Goal: Task Accomplishment & Management: Use online tool/utility

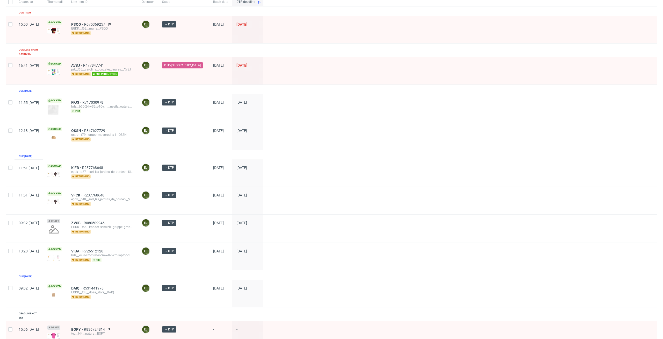
scroll to position [62, 0]
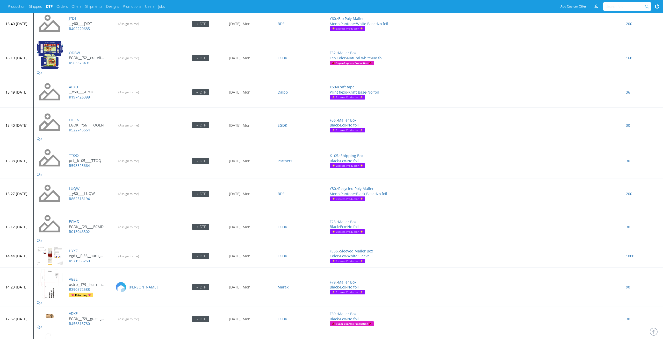
scroll to position [1680, 0]
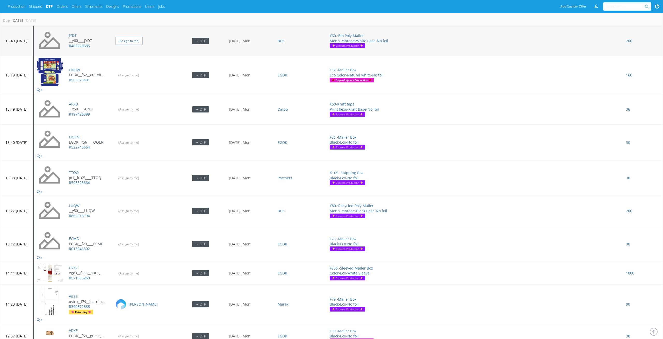
click at [143, 40] on input "(Assign to me)" at bounding box center [128, 41] width 27 height 8
click at [143, 107] on input "(Assign to me)" at bounding box center [128, 109] width 27 height 8
click at [143, 207] on input "(Assign to me)" at bounding box center [128, 211] width 27 height 8
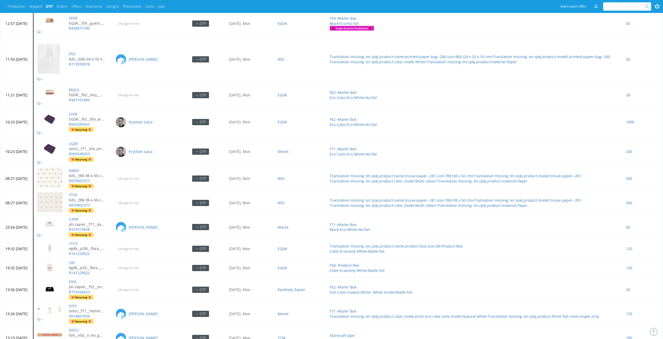
scroll to position [2177, 0]
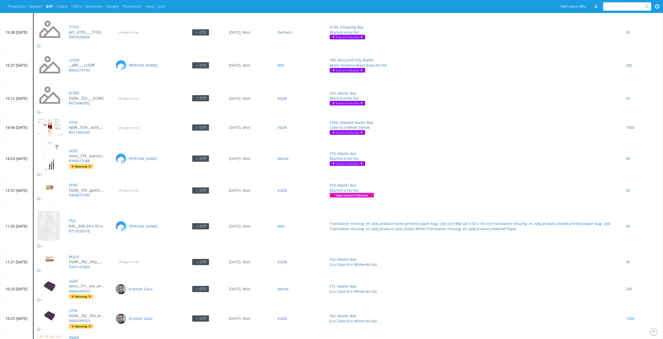
scroll to position [1732, 0]
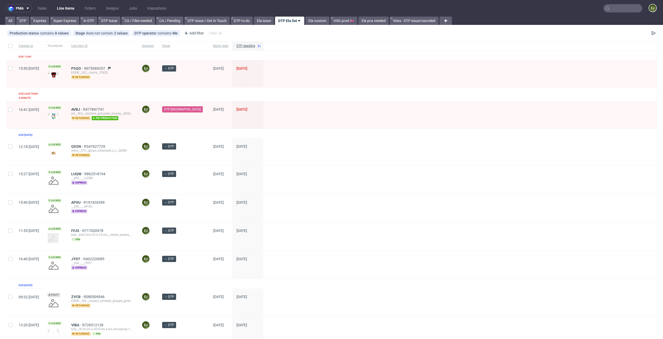
scroll to position [86, 0]
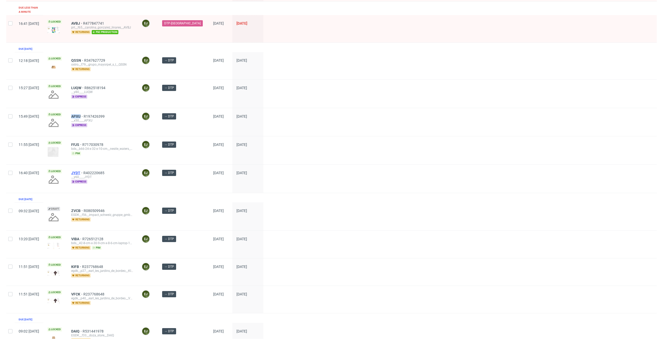
click at [83, 171] on span "JYDT" at bounding box center [77, 173] width 12 height 4
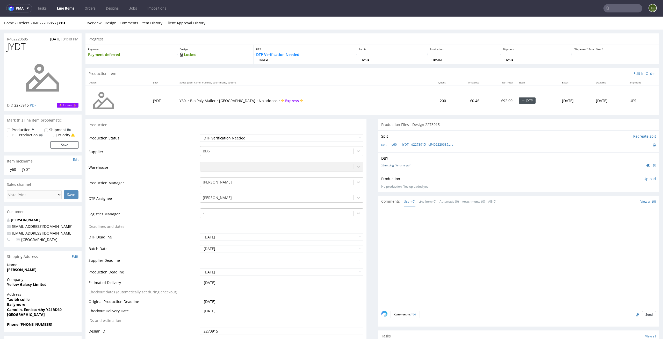
click at [381, 165] on link "22missing_filename.pdf" at bounding box center [395, 165] width 29 height 4
click at [389, 147] on div "spit____y60____JYDT__d2273915__oR402220685.zip" at bounding box center [518, 145] width 275 height 6
click at [391, 141] on div "Spit Recreate spit spit____y60____JYDT__d2273915__oR402220685.zip" at bounding box center [518, 141] width 281 height 22
click at [388, 146] on link "spit____y60____JYDT__d2273915__oR402220685.zip" at bounding box center [417, 144] width 72 height 4
click at [643, 176] on p "Upload" at bounding box center [649, 178] width 12 height 5
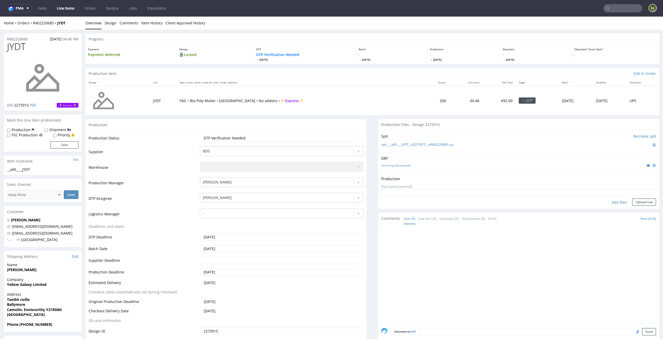
click at [611, 201] on div "Add files" at bounding box center [619, 202] width 26 height 8
type input "C:\fakepath\__y60____JYDT__d2273915__oR402220685__latest__front.pdf"
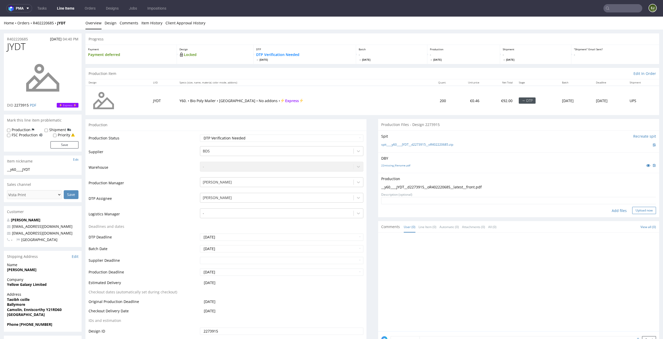
click at [637, 211] on button "Upload now" at bounding box center [644, 210] width 24 height 7
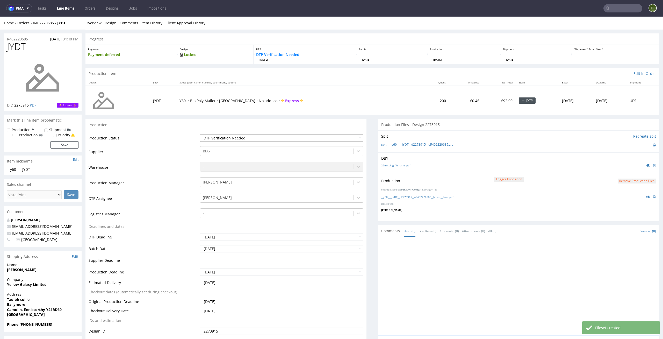
click at [334, 134] on select "Waiting for Artwork Waiting for Diecut Waiting for Mockup Waiting for DTP Waiti…" at bounding box center [282, 137] width 164 height 7
select select "dtp_production_ready"
click at [200, 134] on select "Waiting for Artwork Waiting for Diecut Waiting for Mockup Waiting for DTP Waiti…" at bounding box center [282, 137] width 164 height 7
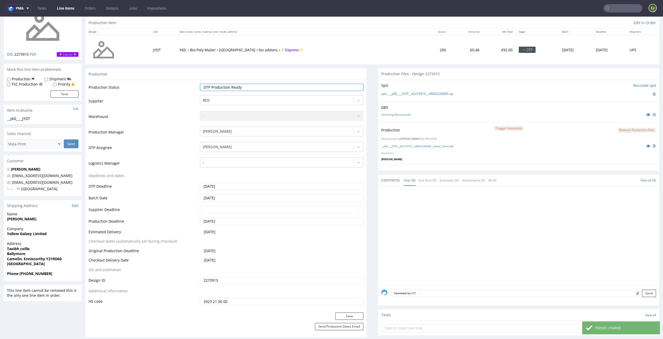
scroll to position [136, 0]
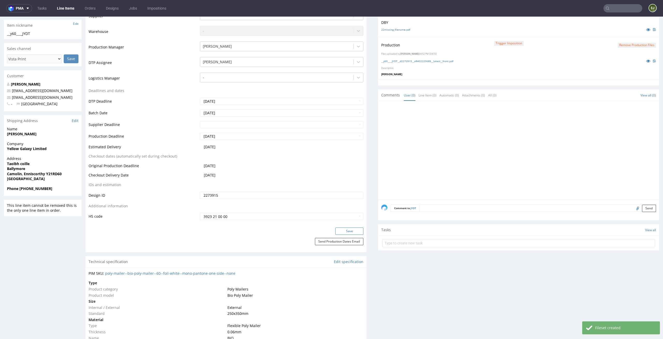
click at [356, 229] on button "Save" at bounding box center [349, 230] width 28 height 7
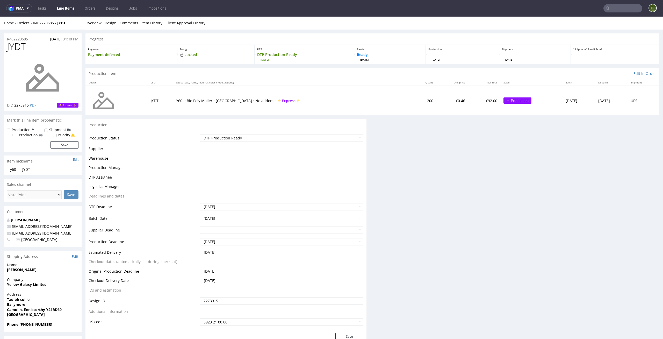
scroll to position [0, 0]
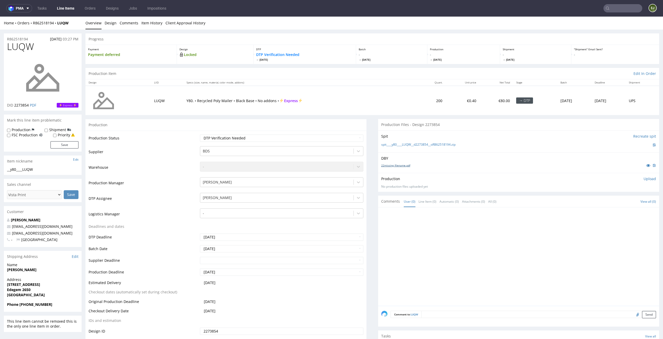
click at [400, 166] on link "22missing_filename.pdf" at bounding box center [395, 165] width 29 height 4
click at [401, 146] on link "spit____y80____LUQW__d2273854__oR862518194.zip" at bounding box center [418, 144] width 74 height 4
click at [640, 175] on div "Production Upload No production files uploaded yet Description (optional) Add f…" at bounding box center [518, 182] width 281 height 19
click at [643, 180] on p "Upload" at bounding box center [649, 178] width 12 height 5
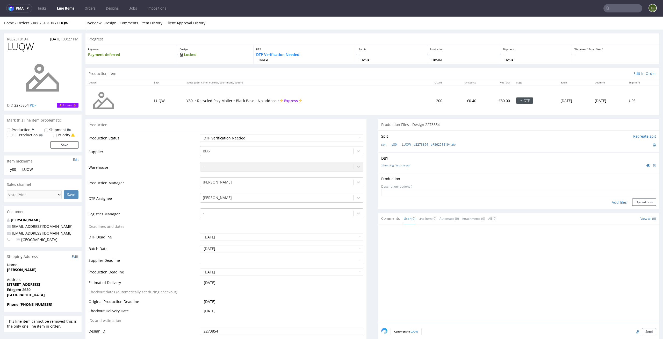
click at [615, 202] on div "Add files" at bounding box center [619, 202] width 26 height 8
type input "C:\fakepath\__y80____LUQW__d2273854__oR862518194__latest__front.pdf"
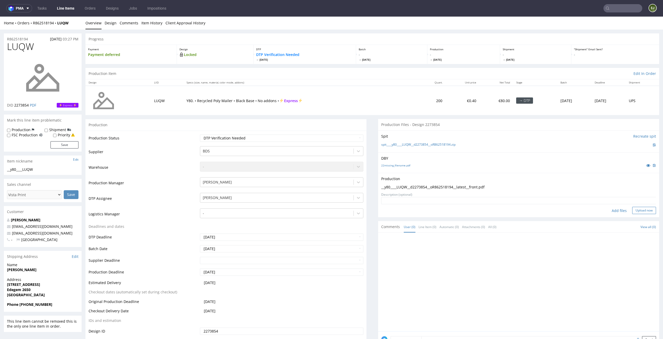
click at [643, 212] on button "Upload now" at bounding box center [644, 210] width 24 height 7
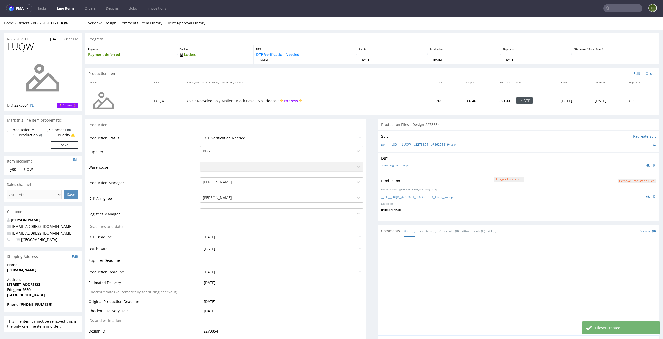
click at [342, 136] on select "Waiting for Artwork Waiting for Diecut Waiting for Mockup Waiting for DTP Waiti…" at bounding box center [282, 137] width 164 height 7
select select "dtp_production_ready"
click at [200, 134] on select "Waiting for Artwork Waiting for Diecut Waiting for Mockup Waiting for DTP Waiti…" at bounding box center [282, 137] width 164 height 7
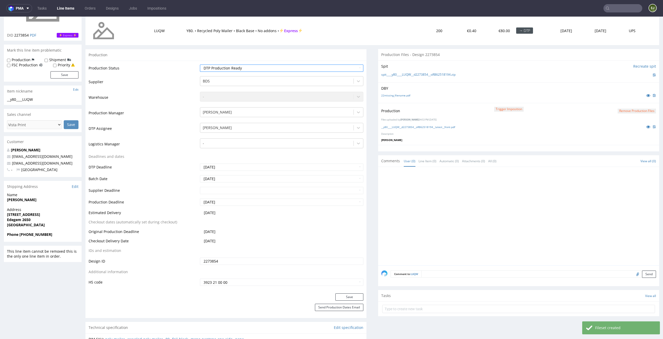
scroll to position [114, 0]
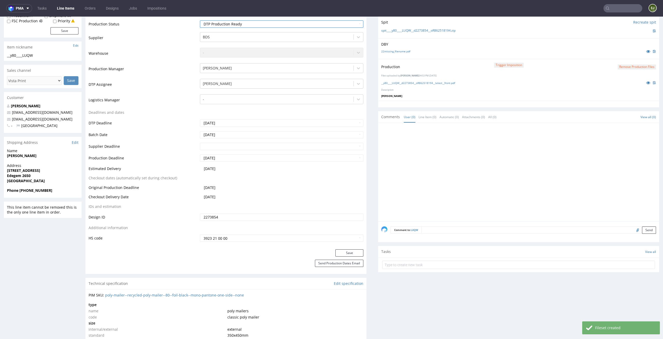
click at [344, 257] on div "Save" at bounding box center [225, 254] width 281 height 10
click at [346, 254] on button "Save" at bounding box center [349, 252] width 28 height 7
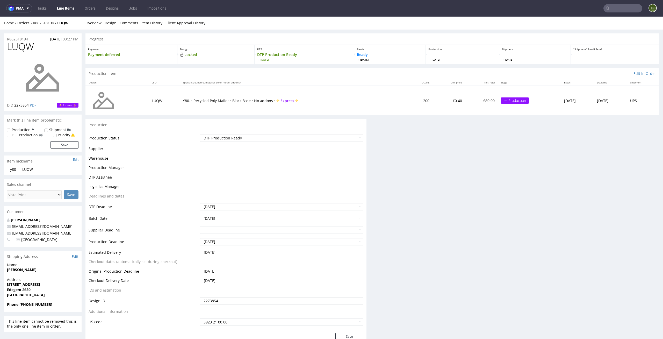
scroll to position [0, 0]
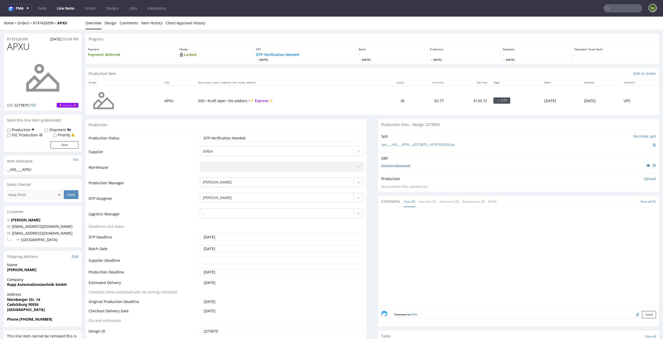
click at [396, 164] on link "22missing_filename.pdf" at bounding box center [395, 165] width 29 height 4
click at [396, 144] on link "spit____x50____APXU__d2273870__oR197426399.zip" at bounding box center [417, 144] width 73 height 4
click at [646, 179] on p "Upload" at bounding box center [649, 178] width 12 height 5
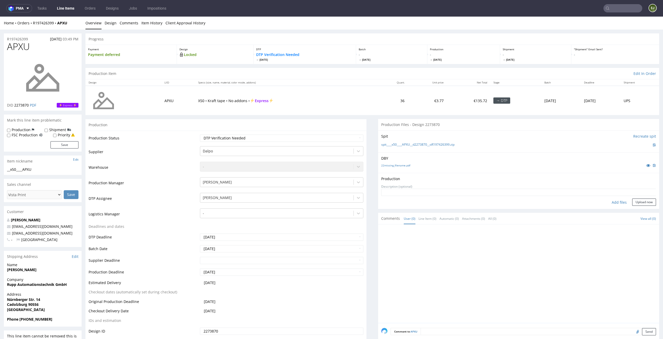
click at [610, 201] on div "Add files" at bounding box center [619, 202] width 26 height 8
type input "C:\fakepath\__x50____APXU__d2273870__oR197426399__latest__front.pdf"
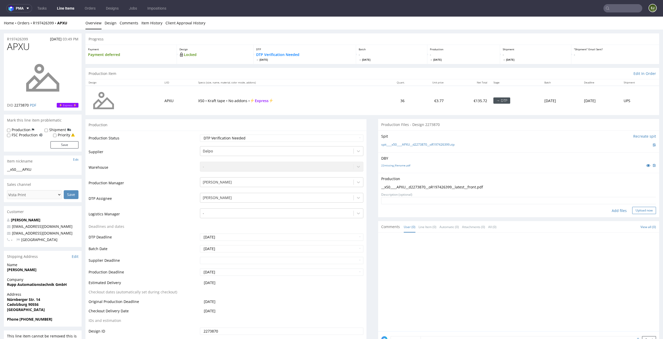
click at [634, 210] on button "Upload now" at bounding box center [644, 210] width 24 height 7
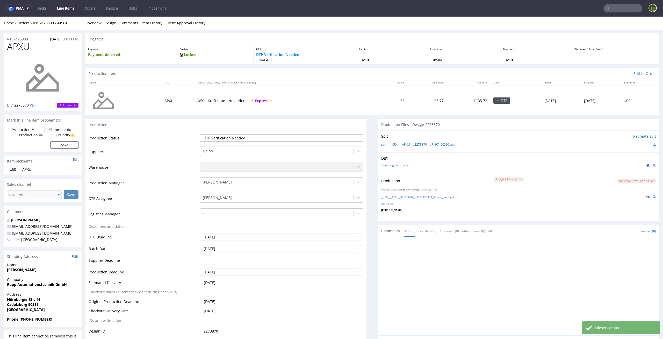
click at [342, 138] on select "Waiting for Artwork Waiting for Diecut Waiting for Mockup Waiting for DTP Waiti…" at bounding box center [282, 137] width 164 height 7
select select "dtp_production_ready"
click at [200, 134] on select "Waiting for Artwork Waiting for Diecut Waiting for Mockup Waiting for DTP Waiti…" at bounding box center [282, 137] width 164 height 7
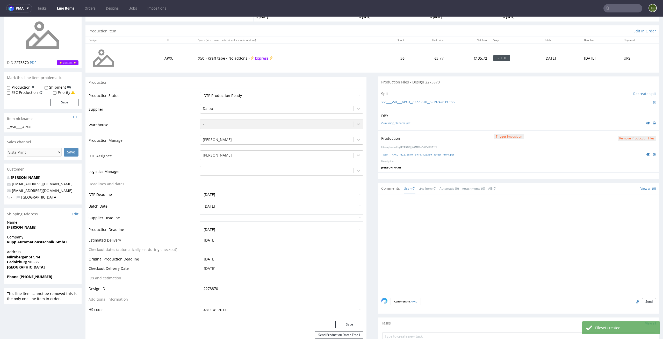
scroll to position [105, 0]
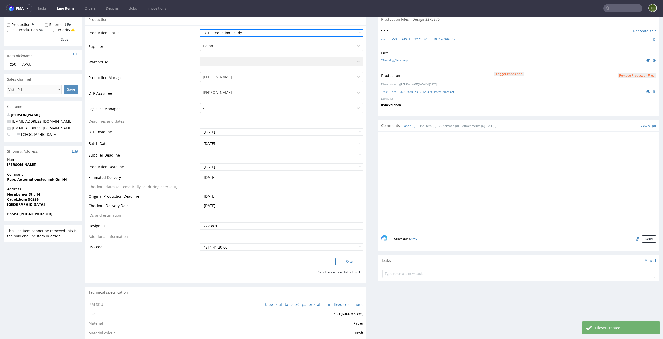
click at [354, 260] on button "Save" at bounding box center [349, 261] width 28 height 7
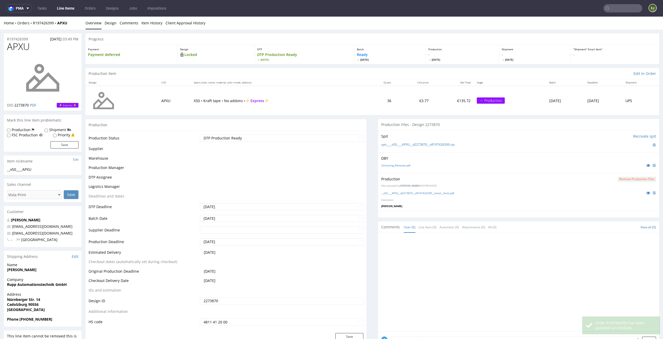
scroll to position [102, 0]
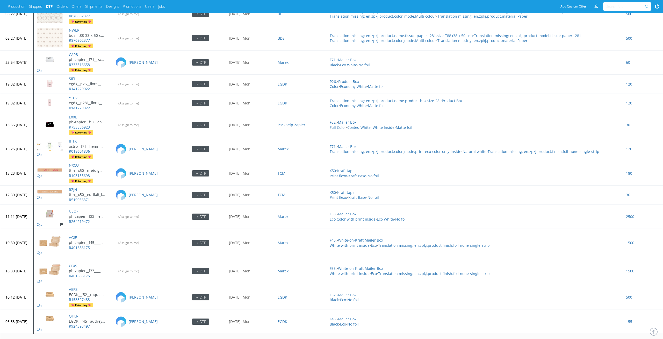
scroll to position [2184, 0]
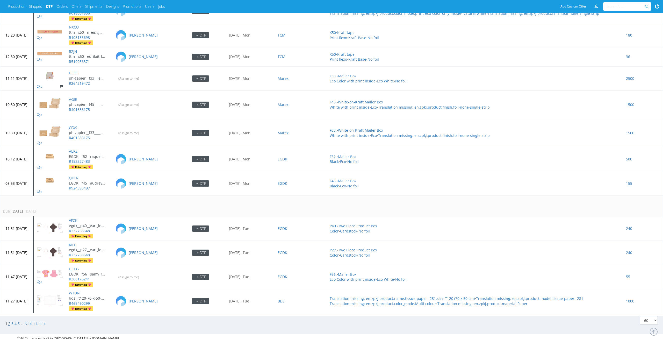
click at [9, 321] on link "2" at bounding box center [9, 323] width 2 height 5
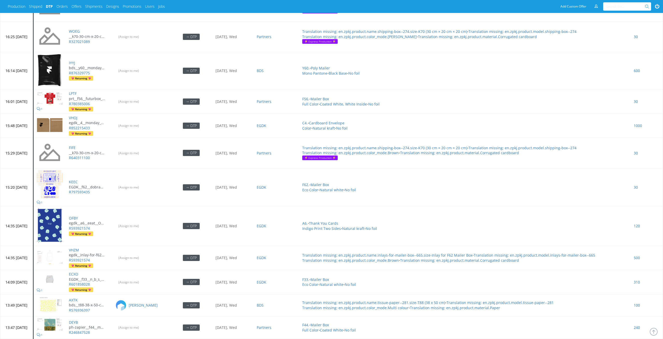
scroll to position [963, 0]
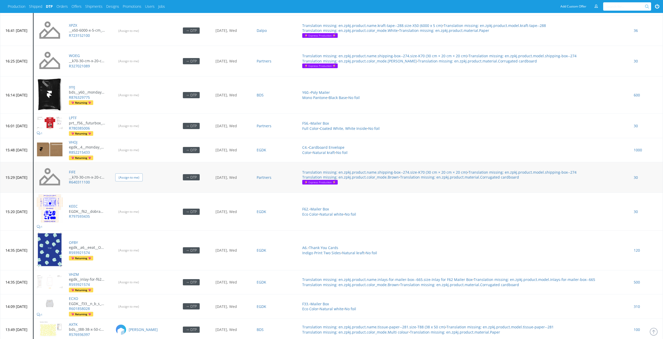
click at [143, 173] on input "(Assign to me)" at bounding box center [128, 177] width 27 height 8
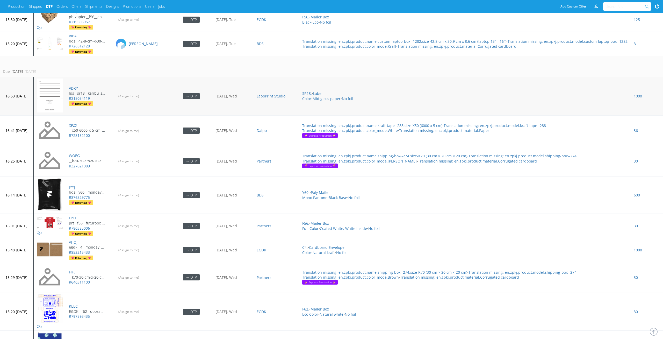
scroll to position [838, 0]
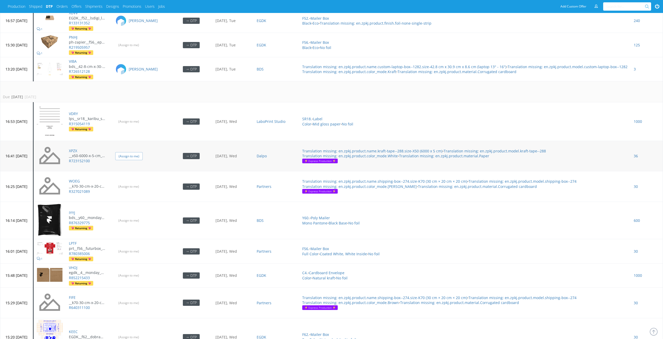
click at [143, 152] on input "(Assign to me)" at bounding box center [128, 156] width 27 height 8
click at [143, 183] on input "(Assign to me)" at bounding box center [128, 186] width 27 height 8
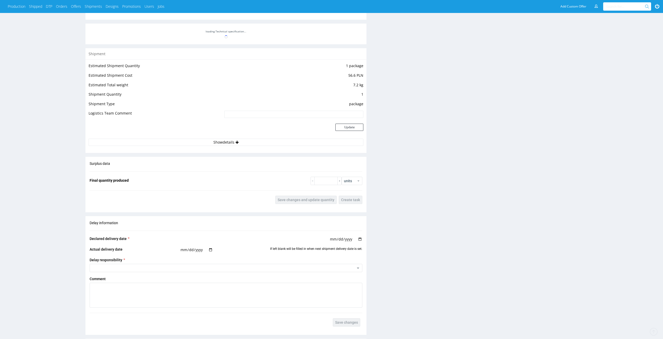
scroll to position [509, 0]
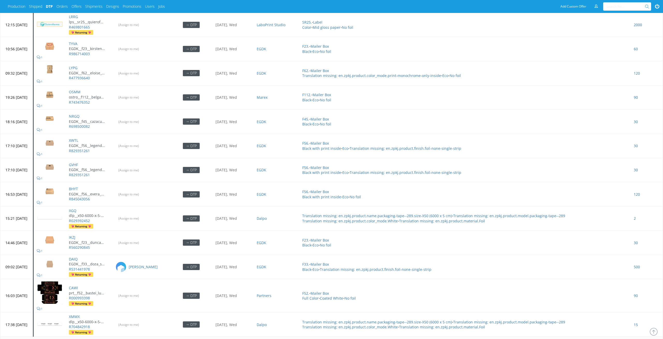
scroll to position [1685, 0]
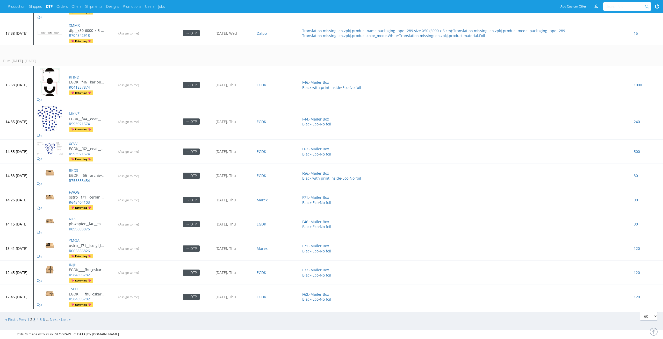
click at [35, 317] on link "3" at bounding box center [34, 319] width 2 height 5
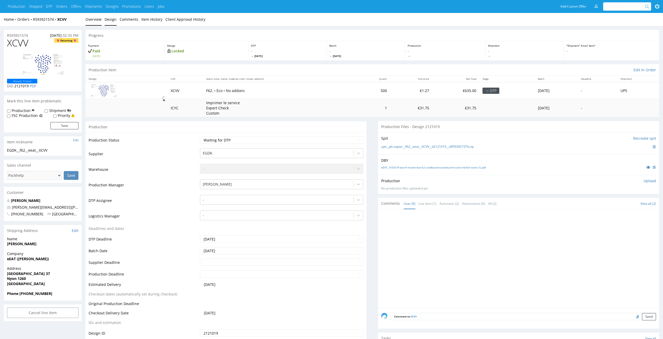
click at [110, 20] on link "Design" at bounding box center [111, 19] width 12 height 13
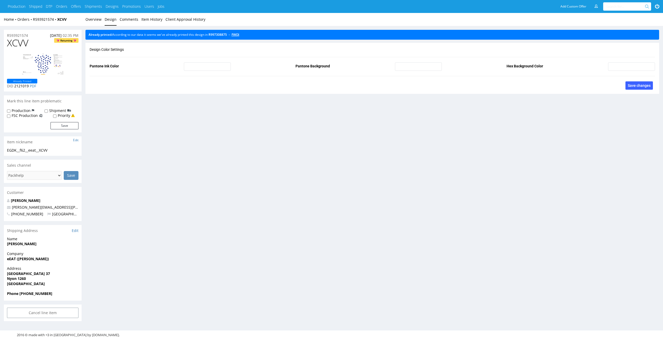
click at [239, 34] on link "FWOJ" at bounding box center [235, 34] width 8 height 4
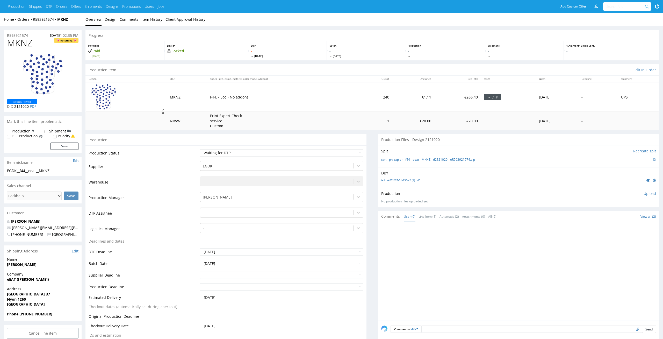
click at [290, 209] on div "-" at bounding box center [277, 212] width 154 height 8
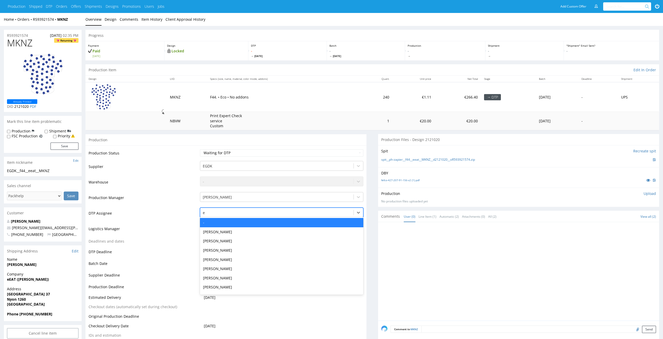
type input "el"
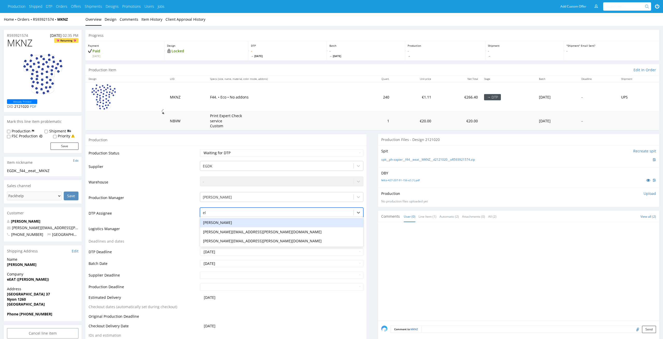
click at [278, 218] on div "[PERSON_NAME]" at bounding box center [282, 222] width 164 height 9
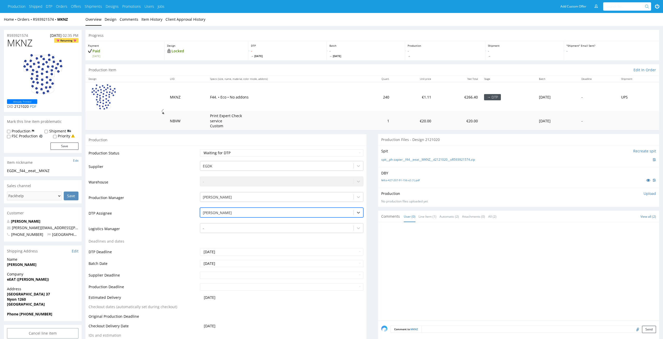
scroll to position [47, 0]
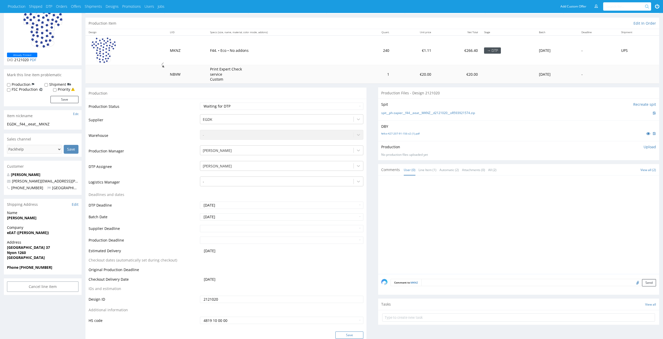
click at [355, 332] on button "Save" at bounding box center [349, 334] width 28 height 7
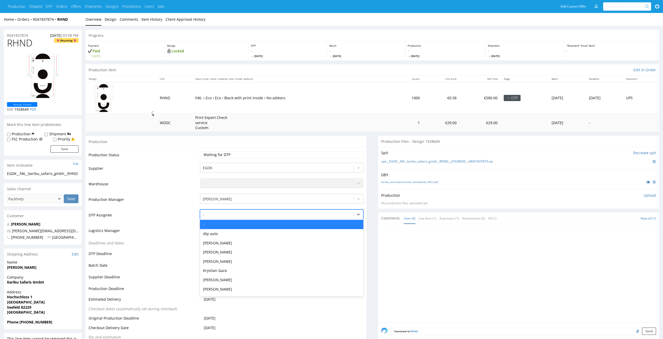
click at [315, 216] on div "- selected, 1 of 31. 31 results available. Use Up and Down to choose options, p…" at bounding box center [282, 212] width 164 height 7
type input "el"
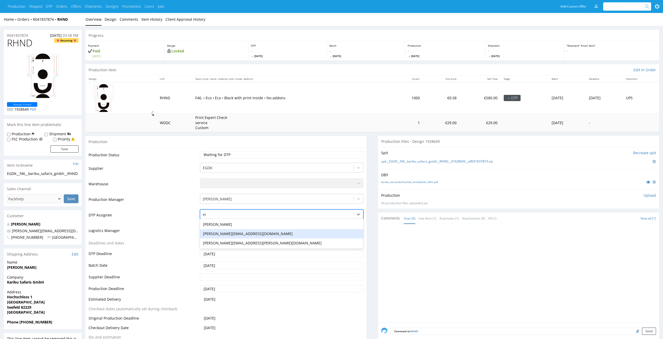
click at [310, 230] on div "[PERSON_NAME][EMAIL_ADDRESS][PERSON_NAME][DOMAIN_NAME]" at bounding box center [282, 233] width 164 height 9
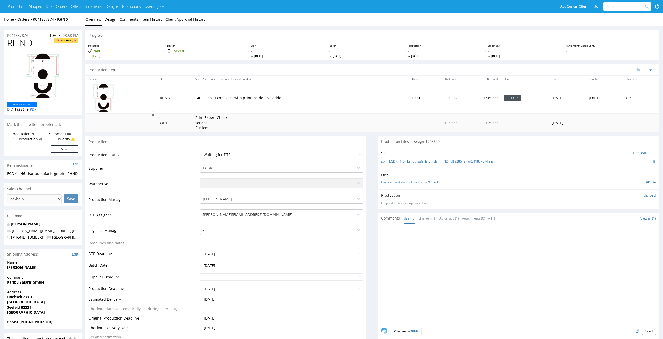
click at [299, 209] on td "maciej.sikora@packhelp.com el" at bounding box center [281, 217] width 165 height 16
click at [296, 214] on div "el" at bounding box center [277, 214] width 148 height 6
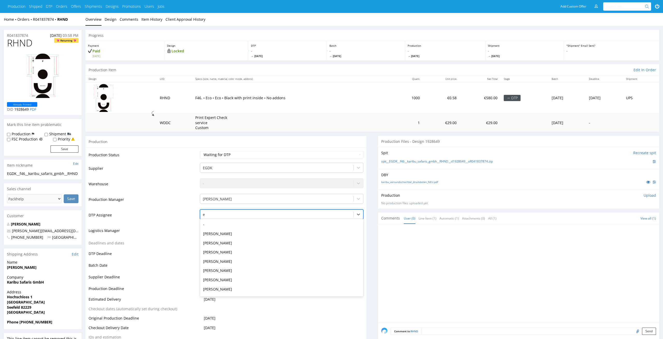
scroll to position [90, 0]
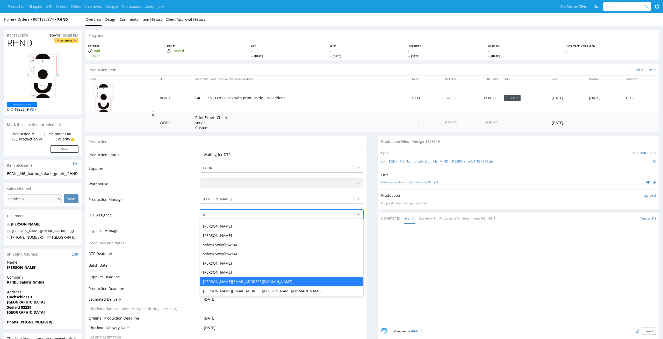
type input "el"
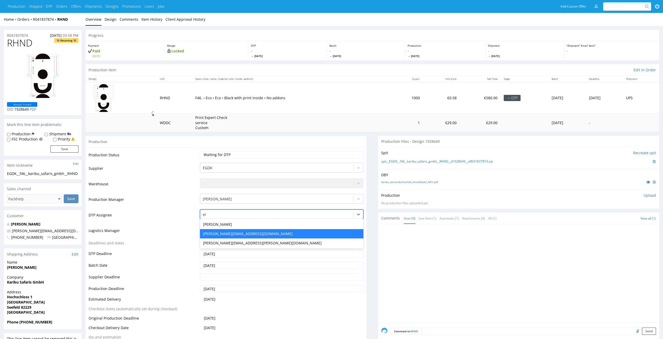
scroll to position [0, 0]
click at [285, 225] on div "[PERSON_NAME]" at bounding box center [282, 224] width 164 height 9
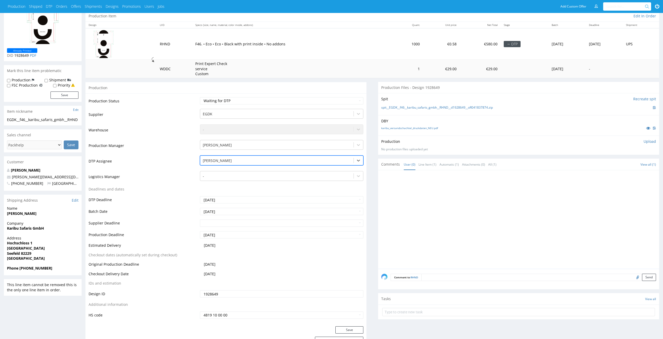
scroll to position [99, 0]
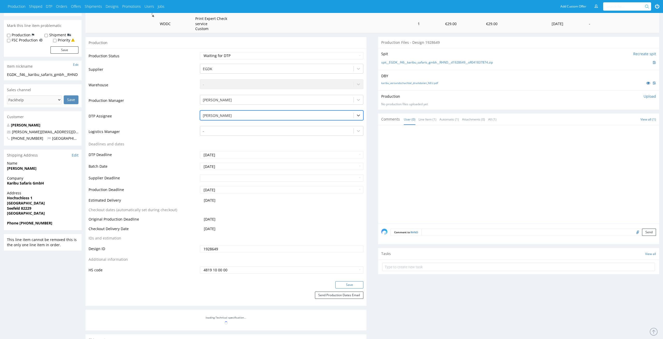
click at [359, 284] on button "Save" at bounding box center [349, 284] width 28 height 7
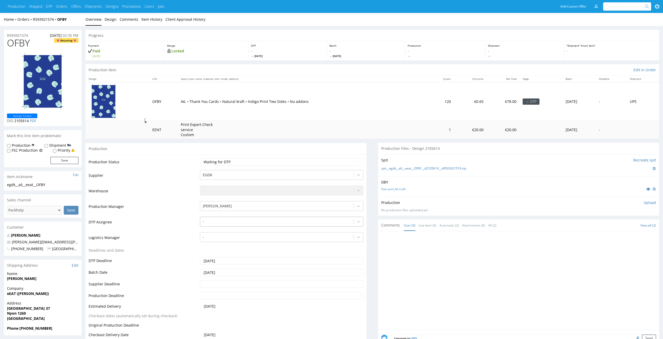
click at [226, 220] on div at bounding box center [277, 221] width 148 height 6
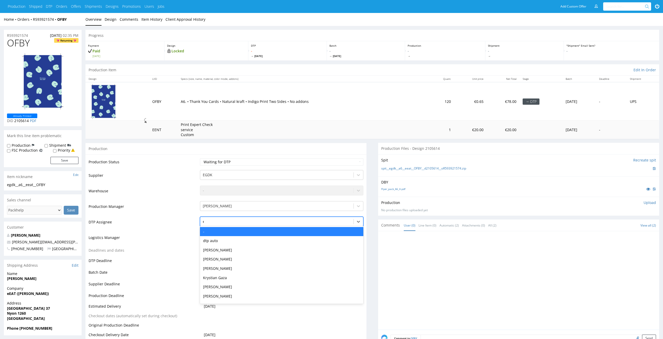
type input "el"
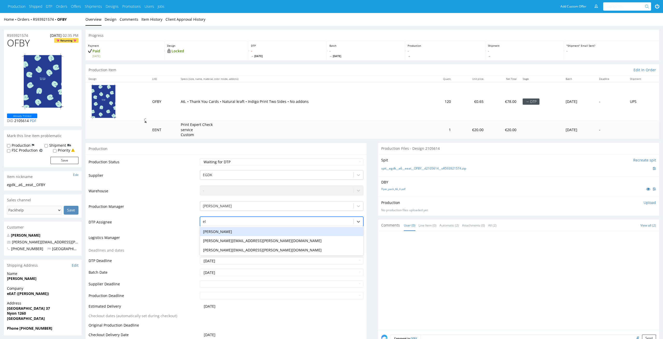
click at [222, 228] on div "[PERSON_NAME]" at bounding box center [282, 231] width 164 height 9
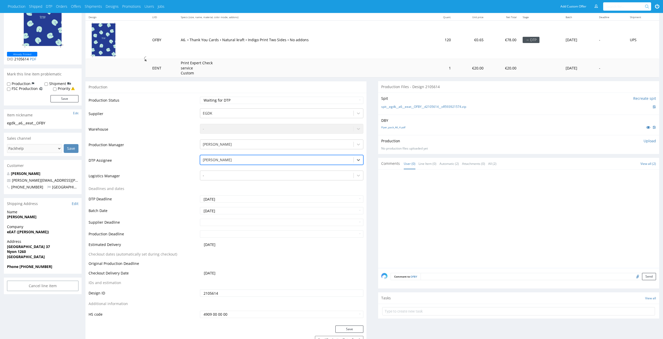
scroll to position [91, 0]
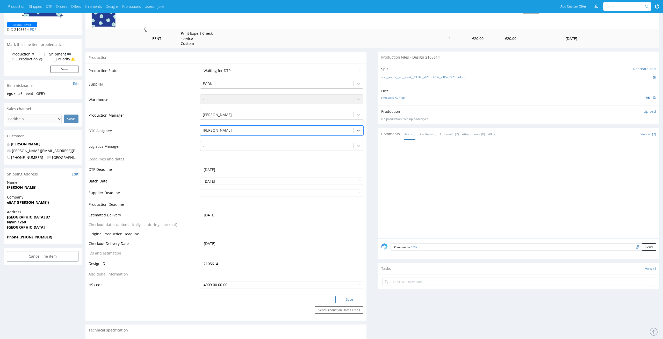
click at [347, 297] on button "Save" at bounding box center [349, 299] width 28 height 7
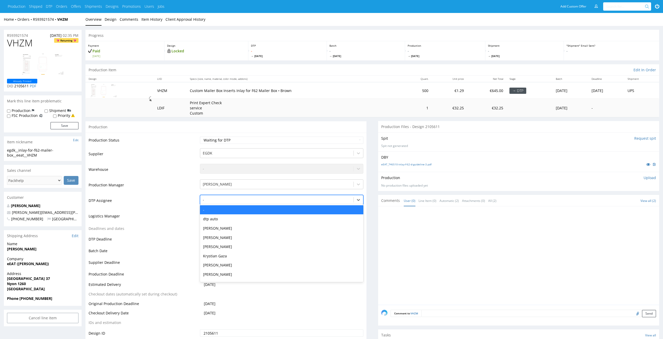
click at [270, 199] on div at bounding box center [277, 199] width 148 height 6
type input "el"
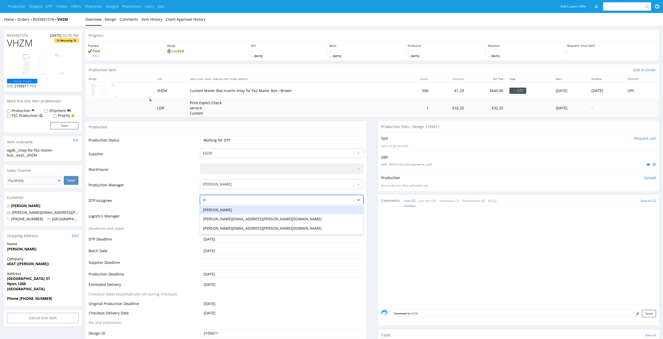
click at [269, 206] on div "[PERSON_NAME]" at bounding box center [282, 209] width 164 height 9
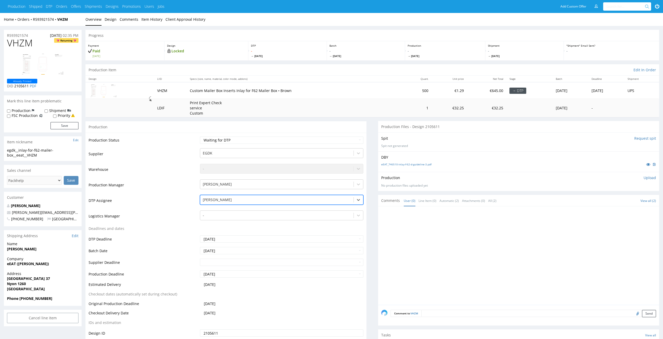
scroll to position [84, 0]
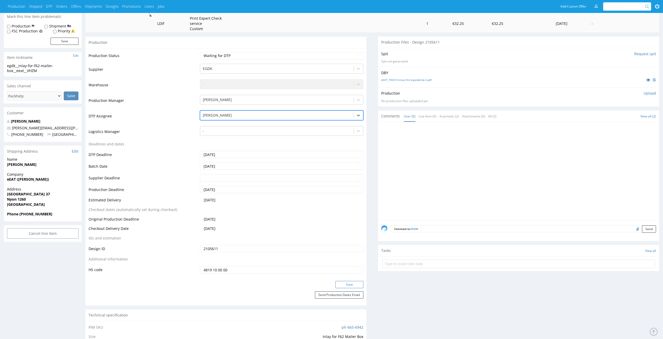
click at [356, 284] on button "Save" at bounding box center [349, 284] width 28 height 7
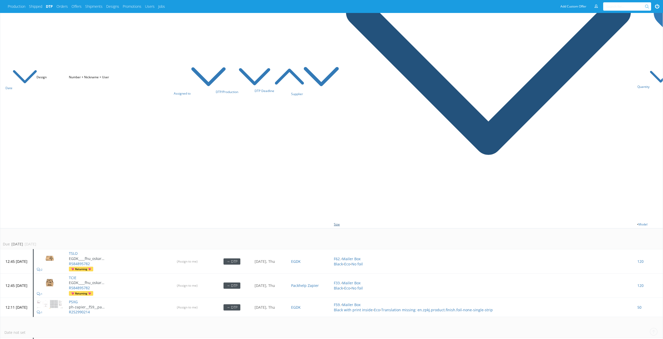
scroll to position [307, 0]
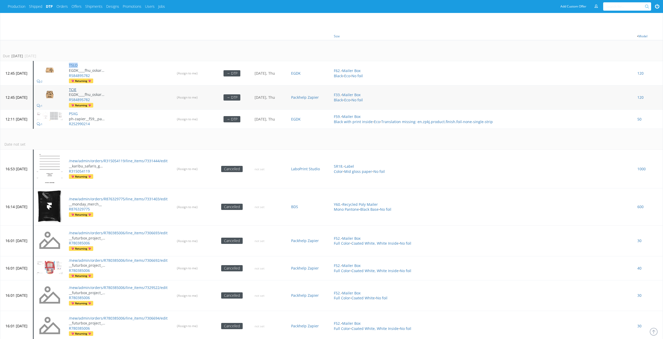
click at [76, 87] on link "TCIE" at bounding box center [73, 89] width 8 height 5
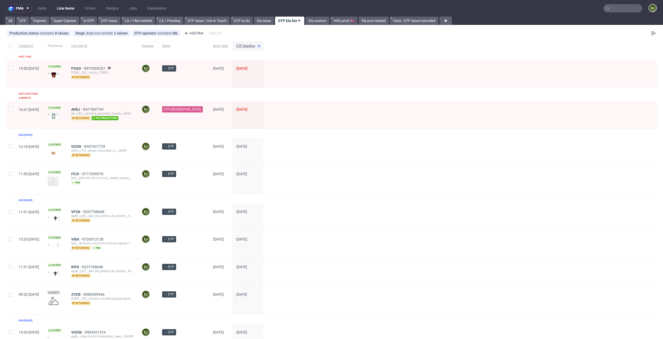
scroll to position [269, 0]
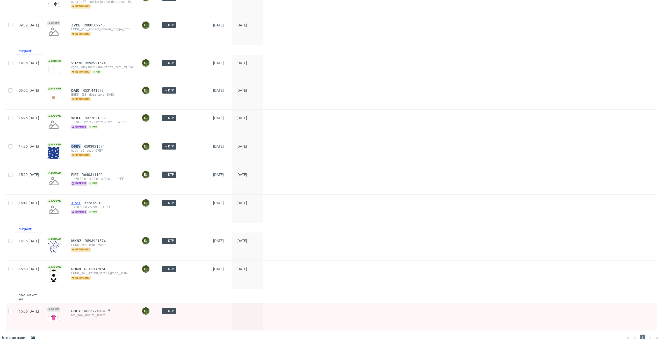
click at [84, 201] on span "XPZX" at bounding box center [77, 203] width 12 height 4
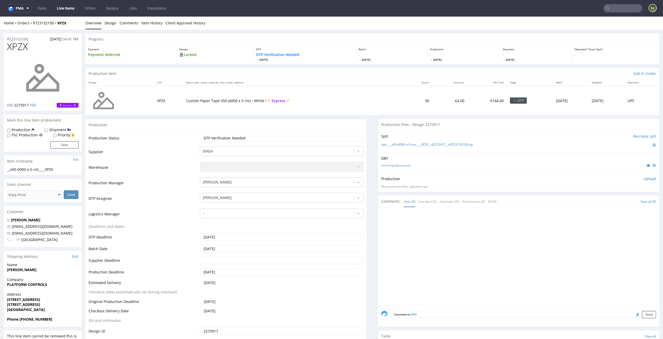
click at [395, 168] on div "22missing_filename.pdf" at bounding box center [518, 165] width 275 height 6
click at [395, 167] on div "22missing_filename.pdf" at bounding box center [518, 165] width 275 height 6
click at [395, 163] on link "22missing_filename.pdf" at bounding box center [395, 165] width 29 height 4
click at [394, 141] on div "Spit Recreate spit spit____x50-6000-x-5-cm____XPZX__d2273917__oR723152100.zip" at bounding box center [518, 141] width 281 height 22
click at [393, 144] on link "spit____x50-6000-x-5-cm____XPZX__d2273917__oR723152100.zip" at bounding box center [427, 144] width 92 height 4
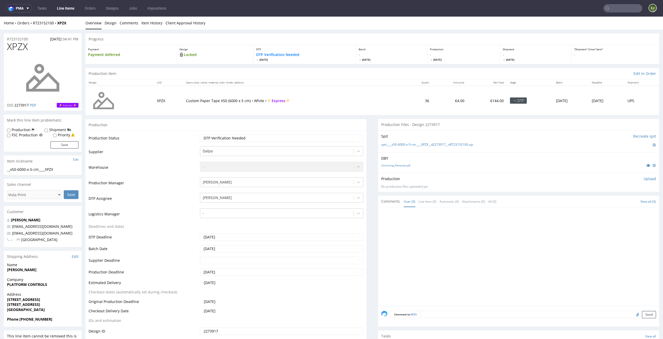
click at [130, 318] on td "IDs and estimation" at bounding box center [144, 322] width 110 height 10
click at [644, 177] on p "Upload" at bounding box center [649, 178] width 12 height 5
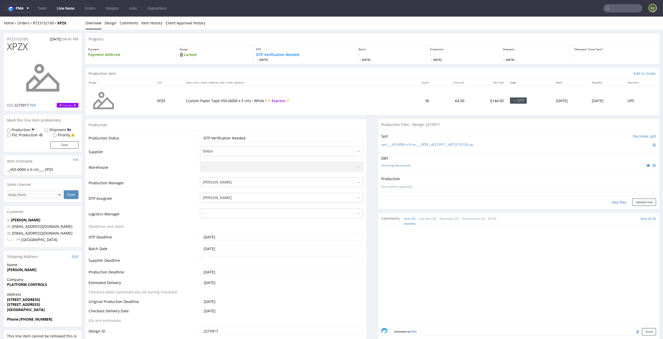
click at [617, 203] on div "Add files" at bounding box center [619, 202] width 26 height 8
type input "C:\fakepath\__x50-6000-x-5-cm____XPZX__d2273917__oR723152100__latest__front.pdf"
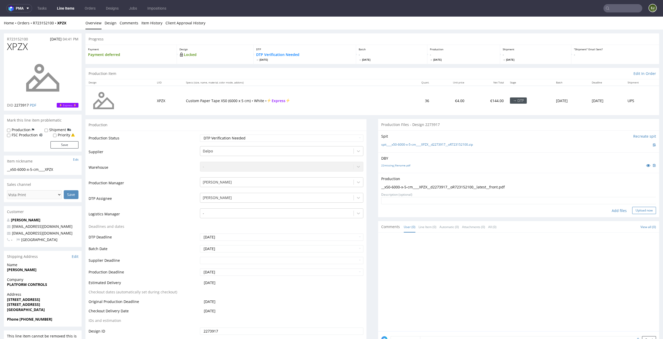
click at [632, 211] on button "Upload now" at bounding box center [644, 210] width 24 height 7
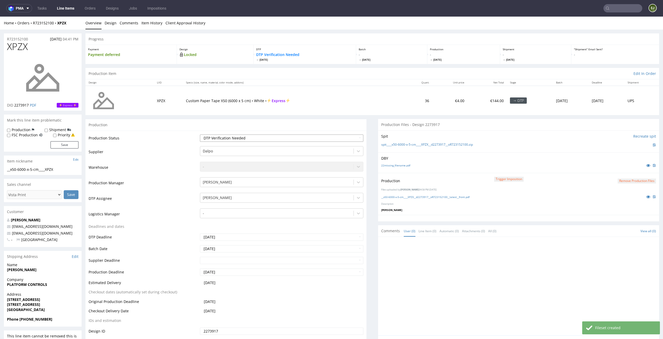
click at [352, 138] on select "Waiting for Artwork Waiting for Diecut Waiting for Mockup Waiting for DTP Waiti…" at bounding box center [282, 137] width 164 height 7
select select "dtp_production_ready"
click at [200, 134] on select "Waiting for Artwork Waiting for Diecut Waiting for Mockup Waiting for DTP Waiti…" at bounding box center [282, 137] width 164 height 7
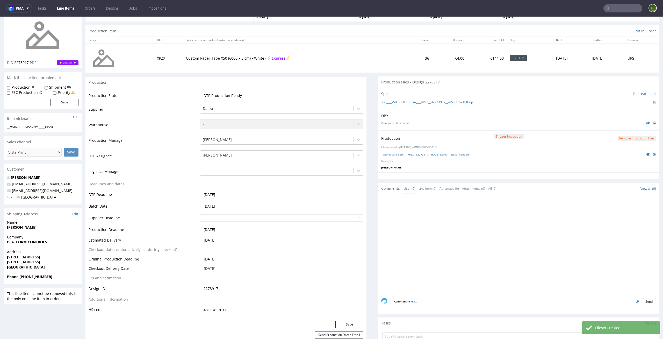
scroll to position [69, 0]
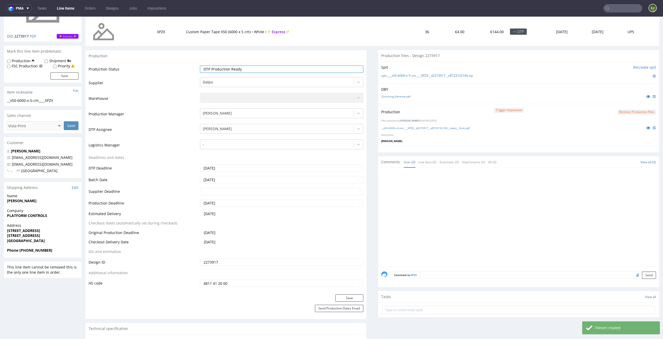
click at [353, 292] on div "Production Status Waiting for Artwork Waiting for Diecut Waiting for Mockup Wai…" at bounding box center [225, 178] width 281 height 232
click at [352, 296] on button "Save" at bounding box center [349, 297] width 28 height 7
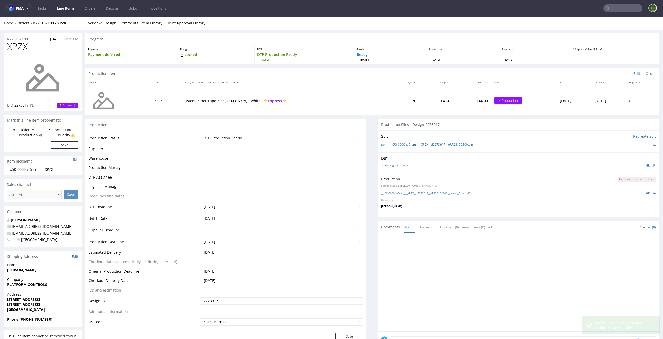
scroll to position [0, 0]
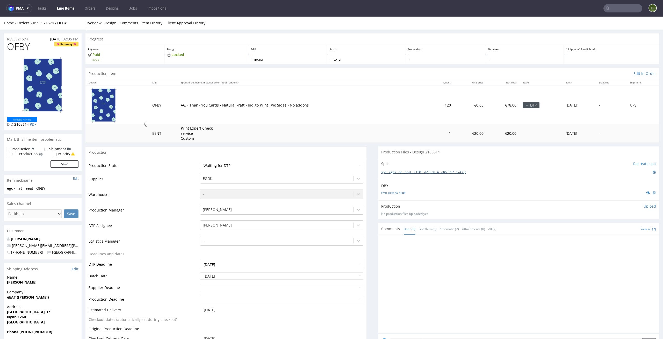
click at [400, 172] on link "spit__egdk__a6__eeat__OFBY__d2105614__oR593921574.zip" at bounding box center [423, 172] width 85 height 4
click at [105, 23] on link "Design" at bounding box center [111, 23] width 12 height 13
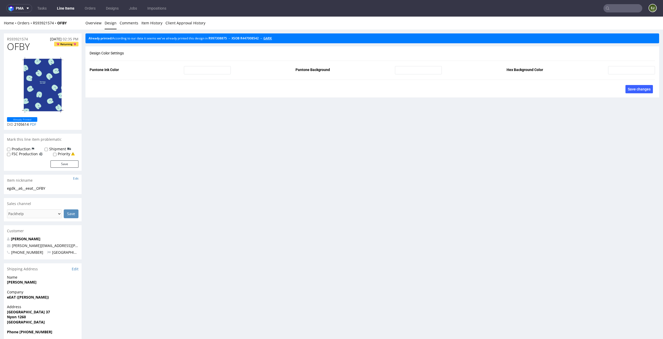
click at [272, 37] on link "GARK" at bounding box center [267, 38] width 9 height 4
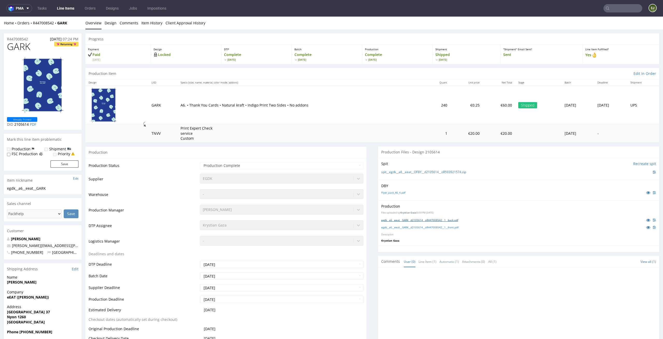
click at [404, 218] on link "egdk__a6__eeat__GARK__d2105614__oR447008542__1__back.pdf" at bounding box center [419, 220] width 77 height 4
click at [404, 227] on link "egdk__a6__eeat__GARK__d2105614__oR447008542__1__front.pdf" at bounding box center [419, 227] width 77 height 4
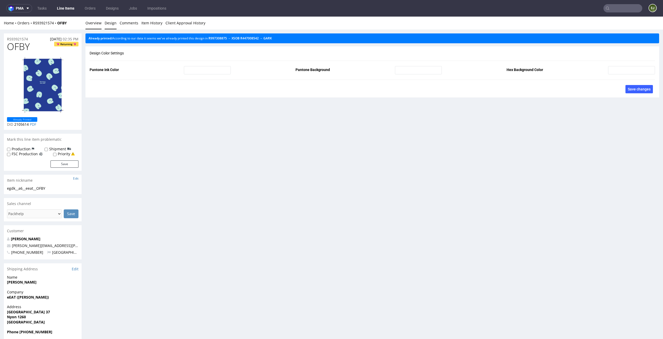
click at [93, 25] on link "Overview" at bounding box center [93, 23] width 16 height 13
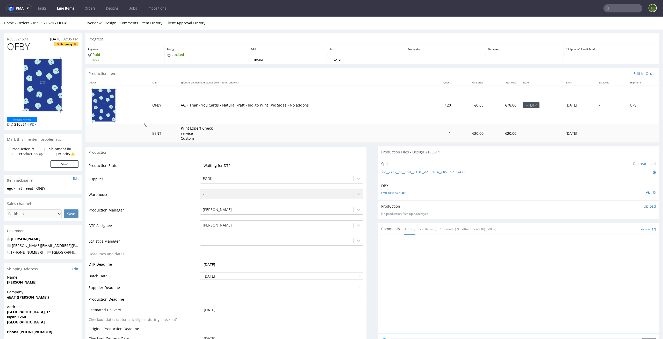
click at [643, 205] on p "Upload" at bounding box center [649, 205] width 12 height 5
click at [607, 227] on div "Add files" at bounding box center [619, 230] width 26 height 8
type input "C:\fakepath\egdk__a6__eeat__OFBY__d2105614__oR593921574__latest__back.pdf"
click at [636, 241] on button "Upload now" at bounding box center [644, 242] width 24 height 7
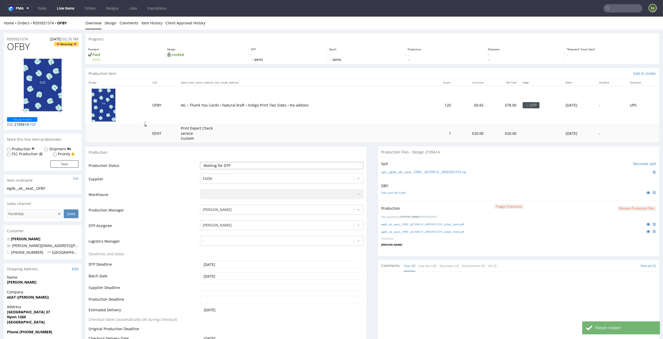
click at [356, 165] on select "Waiting for Artwork Waiting for Diecut Waiting for Mockup Waiting for DTP Waiti…" at bounding box center [282, 165] width 164 height 7
select select "dtp_production_ready"
click at [200, 162] on select "Waiting for Artwork Waiting for Diecut Waiting for Mockup Waiting for DTP Waiti…" at bounding box center [282, 165] width 164 height 7
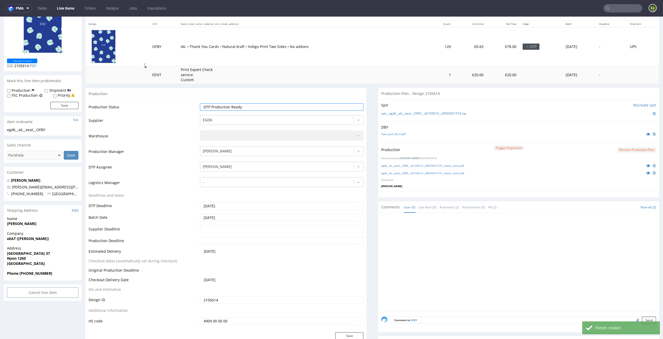
scroll to position [120, 0]
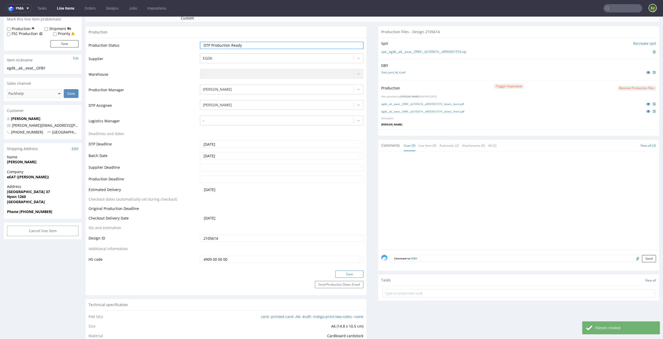
click at [354, 273] on button "Save" at bounding box center [349, 273] width 28 height 7
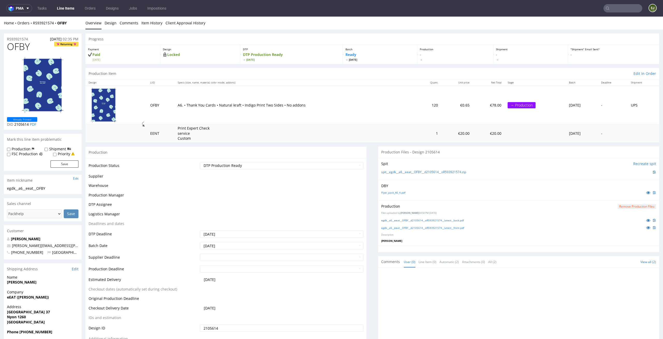
scroll to position [0, 0]
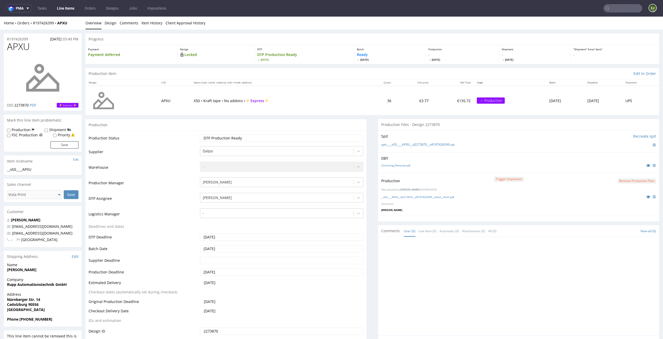
click at [69, 1] on nav "pma Tasks Line Items Orders Designs Jobs Impositions EJ" at bounding box center [331, 8] width 663 height 17
click at [68, 5] on link "Line Items" at bounding box center [66, 8] width 24 height 8
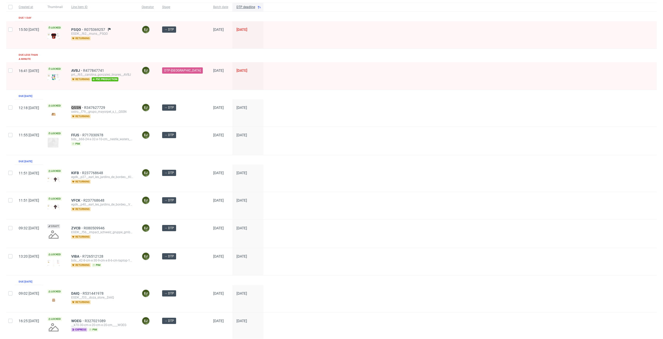
scroll to position [69, 0]
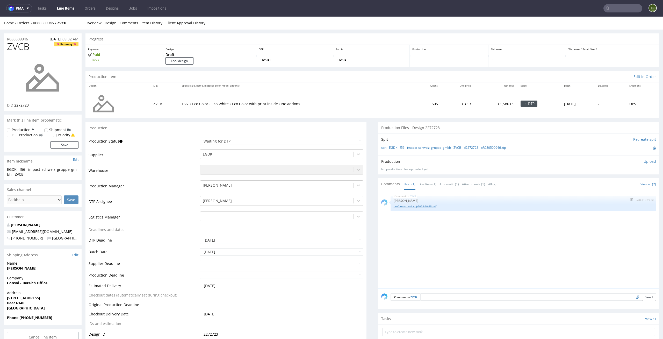
click at [424, 208] on link "proforma-invoice-fp2025-10-55.pdf" at bounding box center [522, 206] width 259 height 4
click at [179, 60] on input "Lock design" at bounding box center [179, 60] width 28 height 7
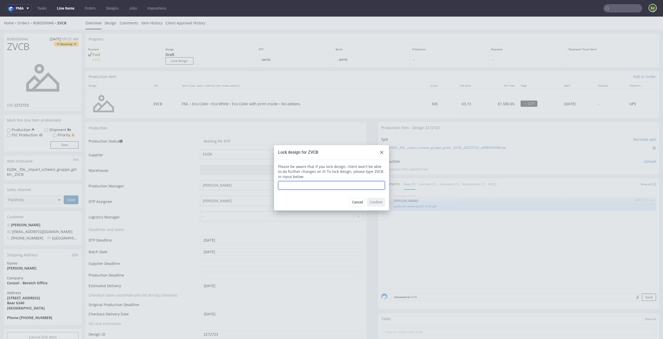
click at [325, 186] on input "text" at bounding box center [331, 185] width 107 height 8
type input "ZVCB"
click at [381, 202] on div "Cancel Confirm" at bounding box center [331, 201] width 115 height 17
click at [375, 202] on span "Confirm" at bounding box center [375, 202] width 13 height 4
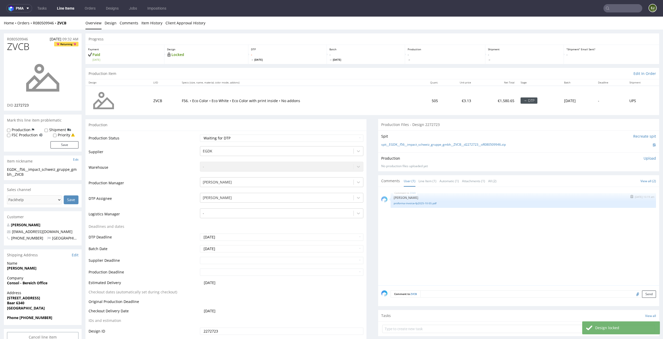
scroll to position [94, 0]
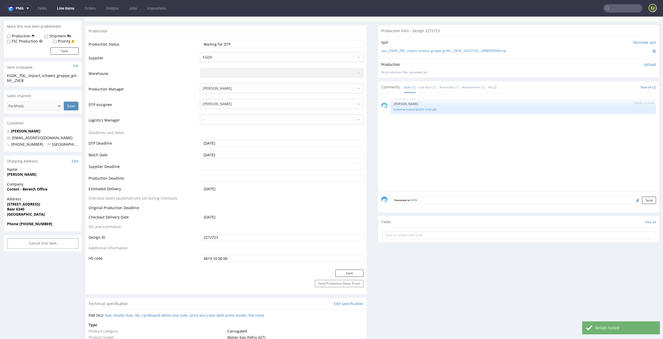
click at [404, 241] on section "Tasks View all" at bounding box center [518, 229] width 281 height 26
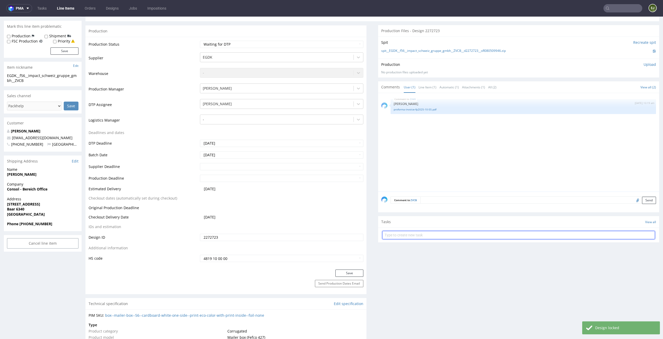
click at [408, 233] on input "text" at bounding box center [518, 235] width 273 height 8
type input "issue"
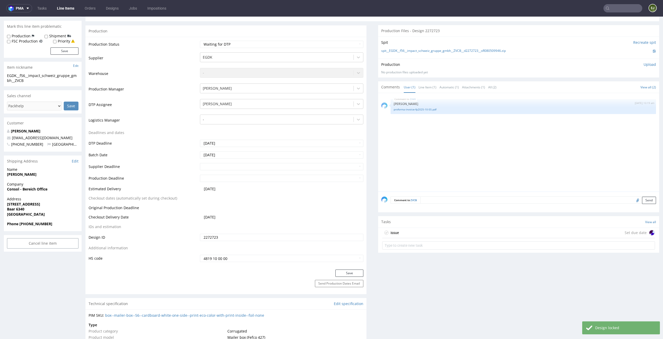
click at [408, 234] on div "issue Set due date" at bounding box center [518, 233] width 273 height 10
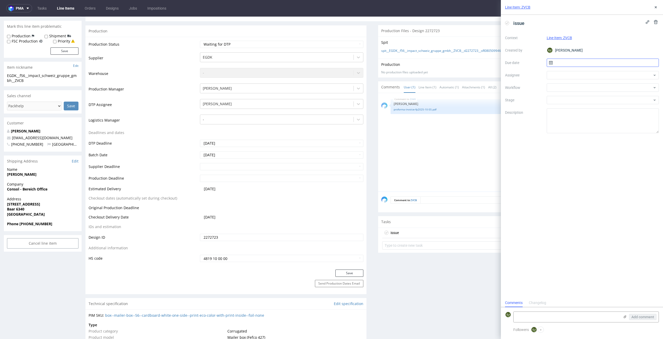
scroll to position [4, 0]
click at [594, 62] on input "text" at bounding box center [602, 63] width 112 height 8
click at [619, 107] on span "10" at bounding box center [619, 105] width 4 height 5
type input "[DATE]"
click at [616, 84] on div at bounding box center [602, 87] width 112 height 8
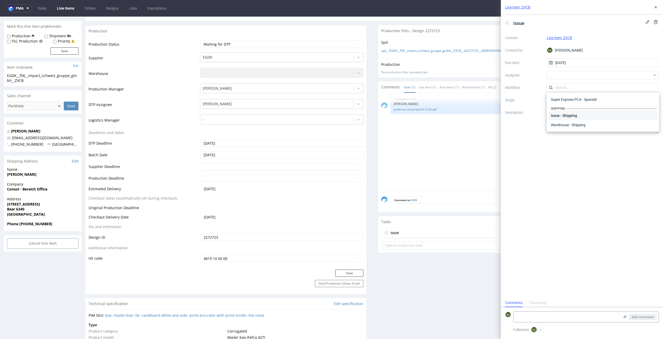
scroll to position [0, 0]
click at [616, 118] on div "DTP - Issue" at bounding box center [603, 115] width 108 height 9
click at [597, 119] on textarea "Problem: Impact: What is needed?:" at bounding box center [602, 120] width 112 height 25
type textarea "no design"
click at [498, 137] on div "Line Item: ZVCB issue Context Line Item: ZVCB Created by EJ Elżbieta Jelińska D…" at bounding box center [578, 169] width 168 height 339
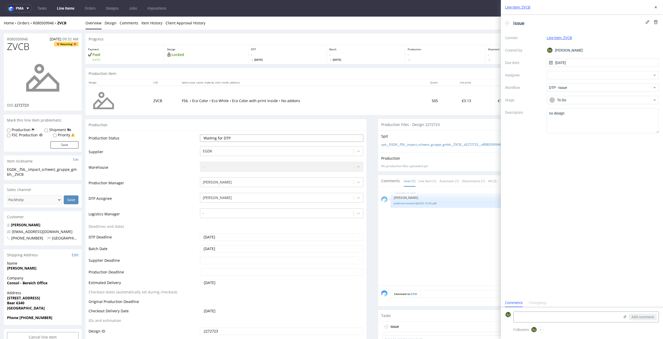
click at [337, 141] on select "Waiting for Artwork Waiting for Diecut Waiting for Mockup Waiting for DTP Waiti…" at bounding box center [282, 137] width 164 height 7
select select "dtp_issue"
click at [200, 134] on select "Waiting for Artwork Waiting for Diecut Waiting for Mockup Waiting for DTP Waiti…" at bounding box center [282, 137] width 164 height 7
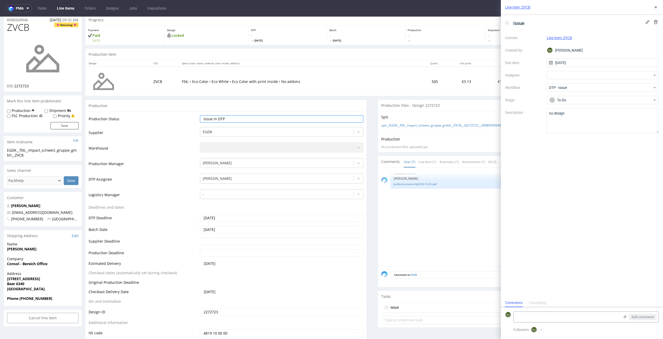
scroll to position [100, 0]
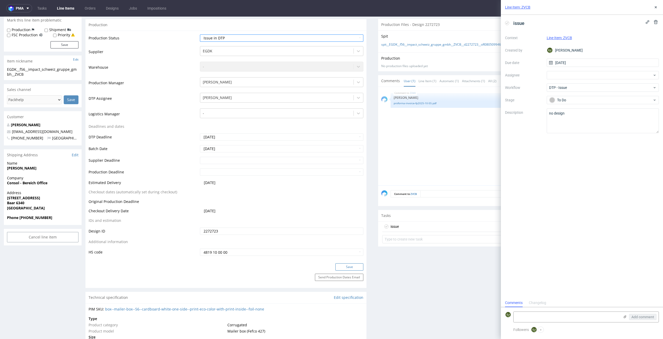
click at [347, 265] on button "Save" at bounding box center [349, 266] width 28 height 7
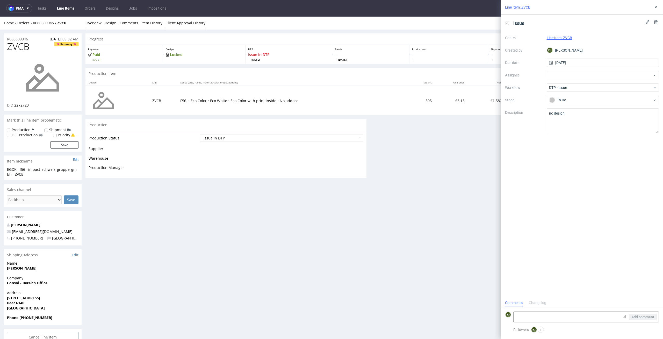
scroll to position [0, 0]
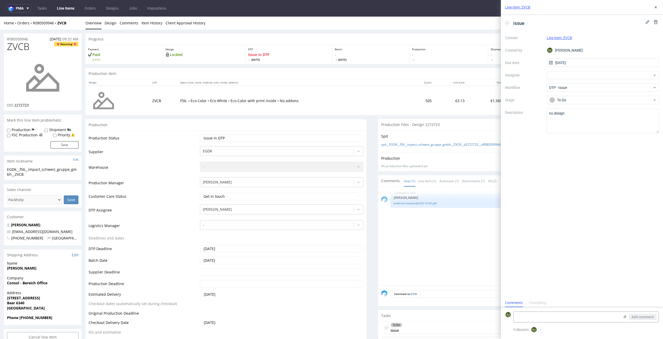
click at [65, 5] on link "Line Items" at bounding box center [66, 8] width 24 height 8
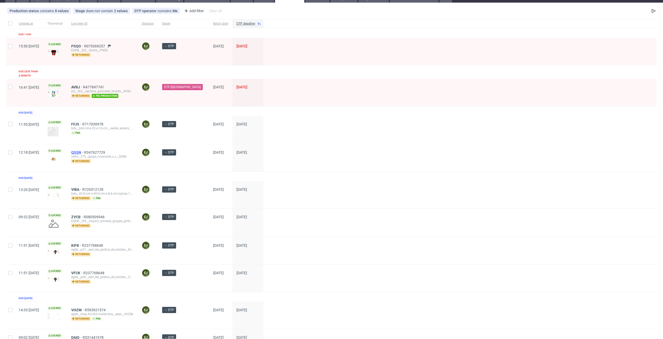
click at [84, 150] on span "QSSN" at bounding box center [77, 152] width 13 height 4
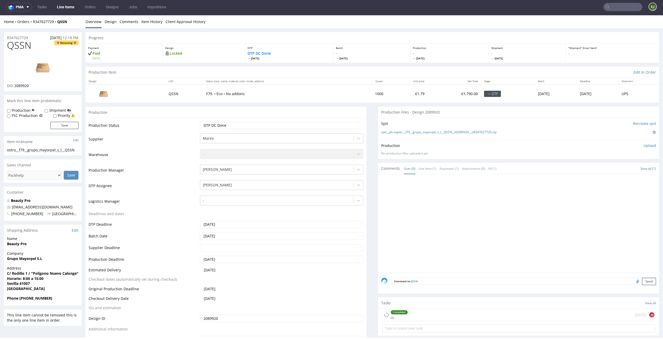
scroll to position [51, 0]
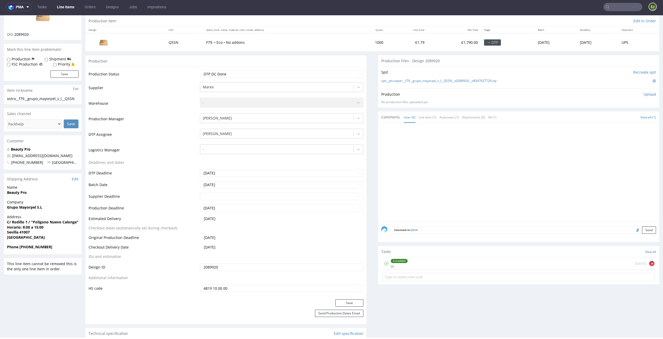
click at [415, 272] on form at bounding box center [518, 277] width 273 height 12
click at [414, 266] on div "Completed dc today JK" at bounding box center [518, 263] width 273 height 12
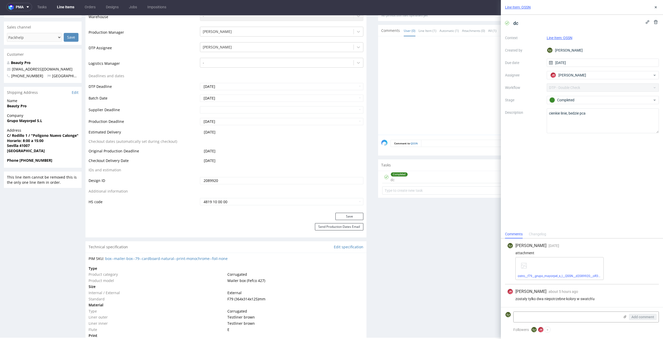
scroll to position [194, 0]
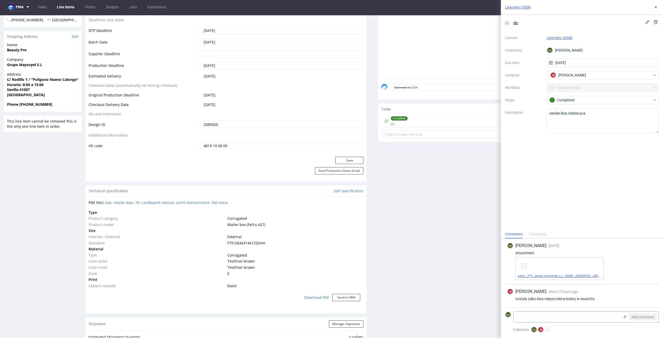
click at [564, 276] on link "ostro__f79__grupo_mayorpel_s_l__QSSN__d2089920__oR347627729__v5__outside.pdf" at bounding box center [576, 276] width 119 height 4
click at [653, 5] on icon at bounding box center [655, 7] width 4 height 4
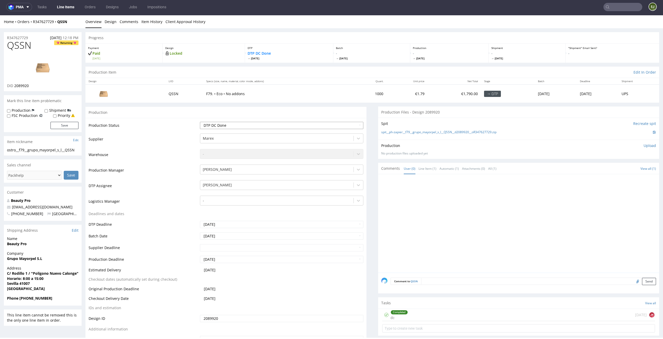
click at [344, 122] on select "Waiting for Artwork Waiting for Diecut Waiting for Mockup Waiting for DTP Waiti…" at bounding box center [282, 125] width 164 height 7
select select "dtp_ca_needed"
click at [200, 122] on select "Waiting for Artwork Waiting for Diecut Waiting for Mockup Waiting for DTP Waiti…" at bounding box center [282, 125] width 164 height 7
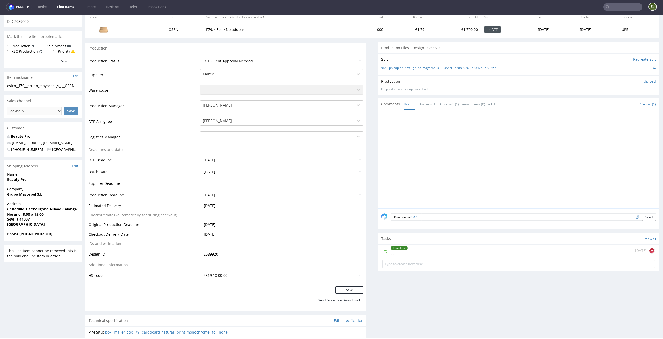
scroll to position [117, 0]
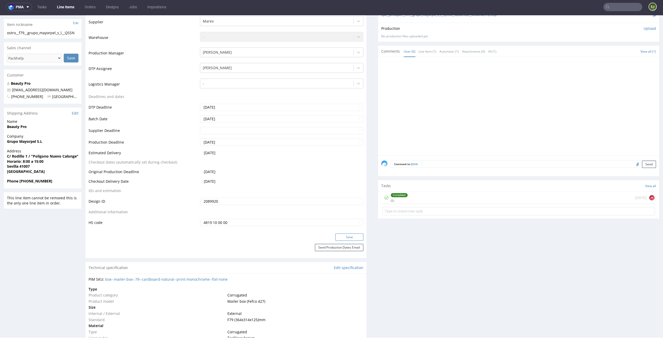
click at [343, 237] on button "Save" at bounding box center [349, 236] width 28 height 7
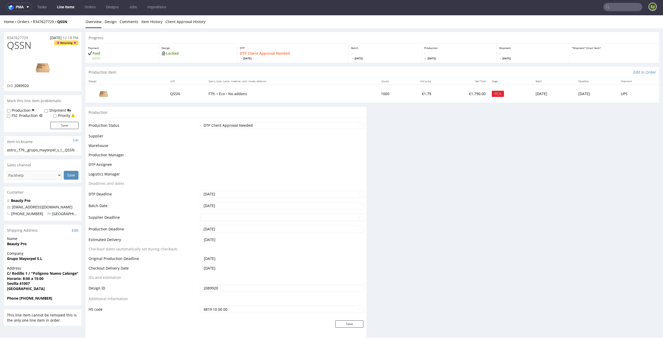
scroll to position [0, 0]
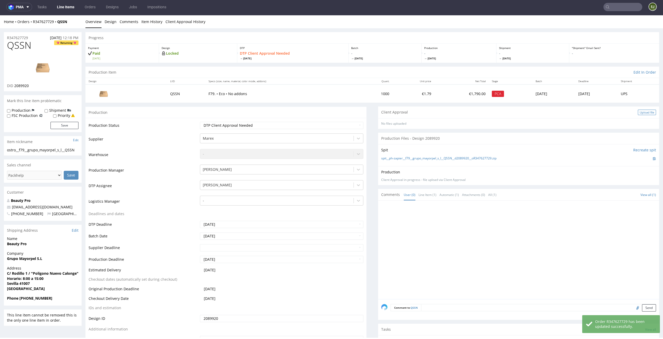
click at [641, 113] on div "Upload file" at bounding box center [647, 111] width 18 height 5
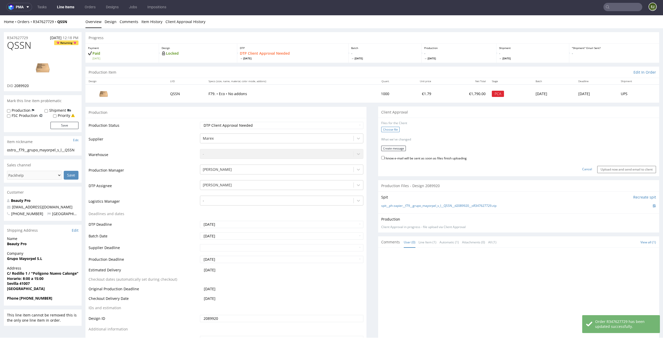
click at [383, 128] on label "Choose file" at bounding box center [390, 129] width 18 height 5
click at [0, 15] on input "Choose file" at bounding box center [0, 15] width 0 height 0
click at [390, 149] on button "Create message" at bounding box center [393, 146] width 25 height 5
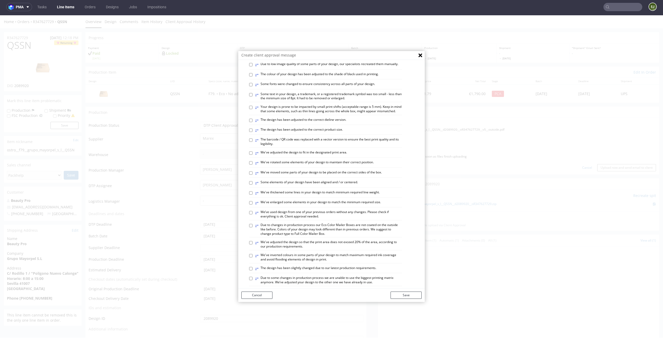
scroll to position [212, 0]
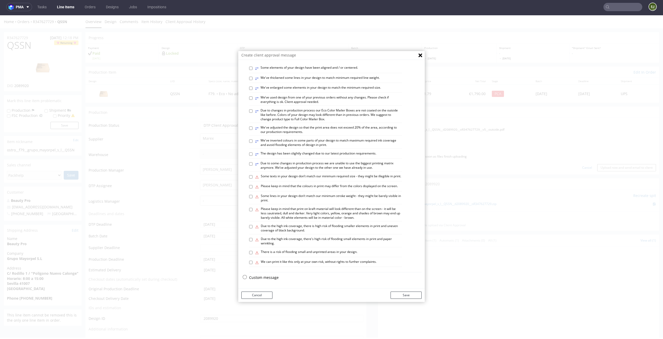
click at [323, 250] on label "⚠ There is a risk of flooding small and unprinted areas in your design." at bounding box center [306, 253] width 102 height 6
click at [252, 251] on input "⚠ There is a risk of flooding small and unprinted areas in your design." at bounding box center [250, 252] width 3 height 3
click at [317, 250] on label "⚠ There is a risk of flooding small and unprinted areas in your design." at bounding box center [306, 253] width 102 height 6
click at [252, 251] on input "⚠ There is a risk of flooding small and unprinted areas in your design." at bounding box center [250, 252] width 3 height 3
checkbox input "false"
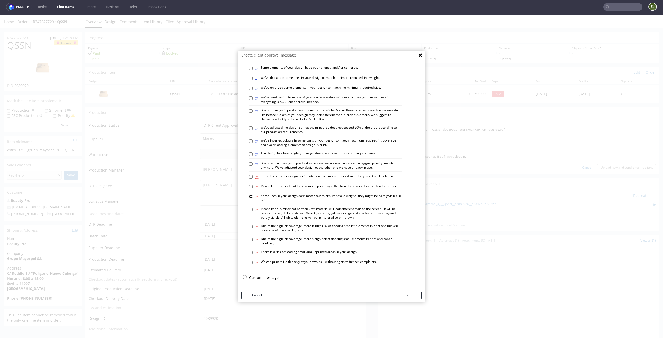
click at [249, 196] on input "⚠ Some lines in your design don’t match our minimum stroke weight - they might …" at bounding box center [250, 196] width 3 height 3
checkbox input "true"
click at [386, 301] on div "Cancel Save" at bounding box center [331, 294] width 186 height 13
click at [400, 297] on button "Save" at bounding box center [405, 294] width 31 height 7
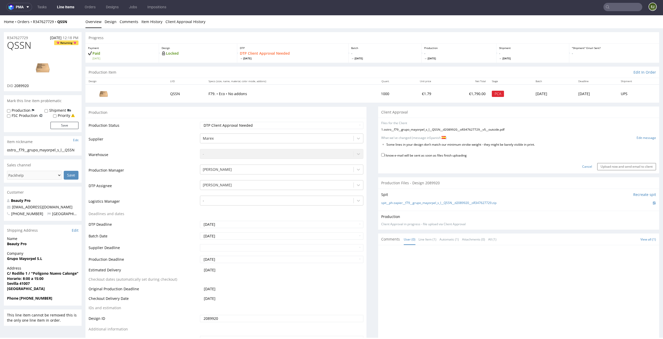
click at [436, 157] on label "I know e-mail will be sent as soon as files finish uploading" at bounding box center [423, 155] width 85 height 6
click at [384, 156] on input "I know e-mail will be sent as soon as files finish uploading" at bounding box center [382, 154] width 3 height 3
checkbox input "true"
click at [605, 165] on input "Upload now and send email to client" at bounding box center [626, 166] width 59 height 7
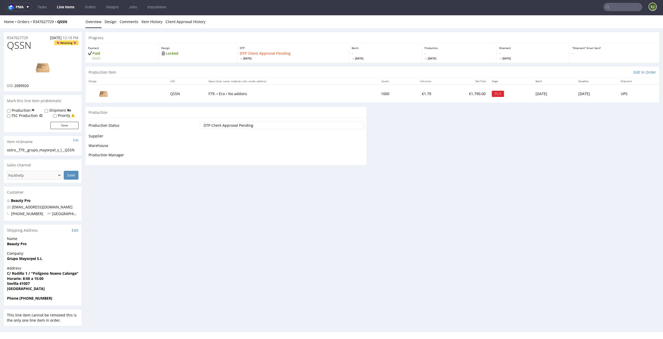
scroll to position [0, 0]
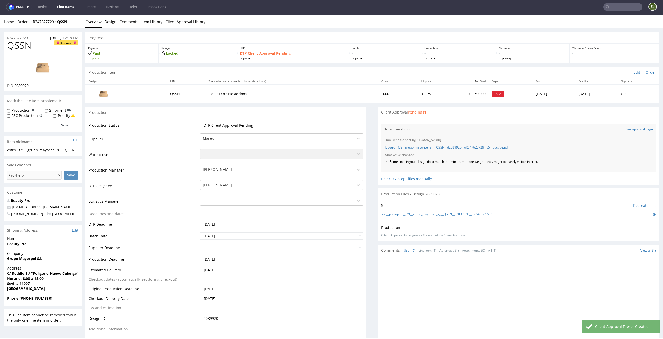
click at [72, 8] on link "Line Items" at bounding box center [66, 7] width 24 height 8
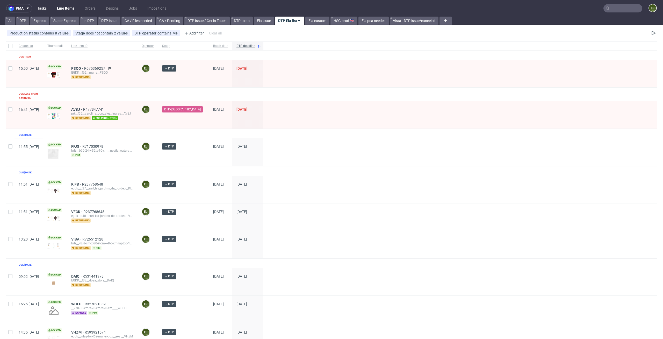
click at [46, 9] on link "Tasks" at bounding box center [42, 8] width 16 height 8
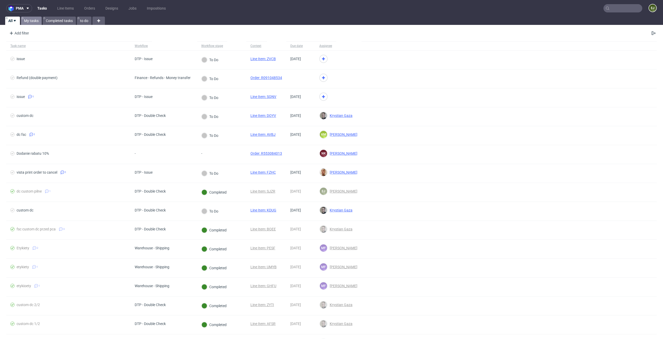
click at [33, 22] on link "My tasks" at bounding box center [31, 21] width 21 height 8
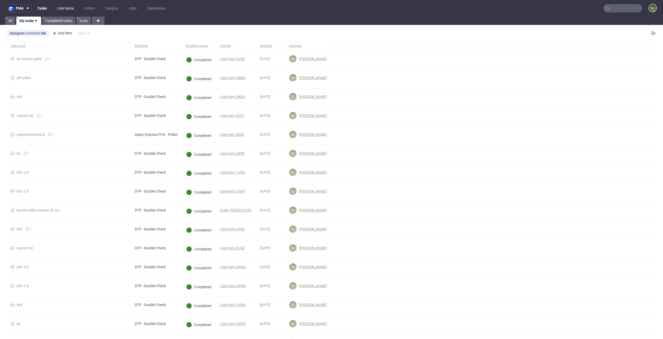
click at [72, 8] on link "Line Items" at bounding box center [65, 8] width 23 height 8
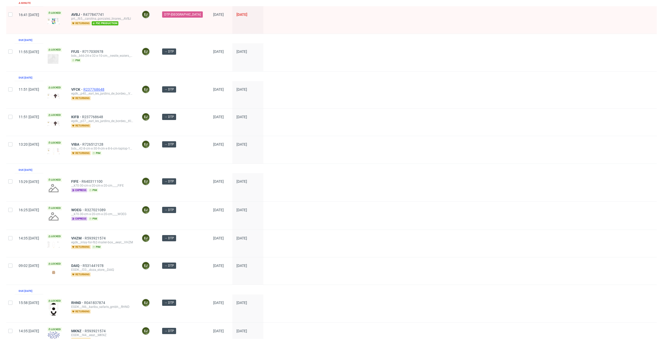
scroll to position [156, 0]
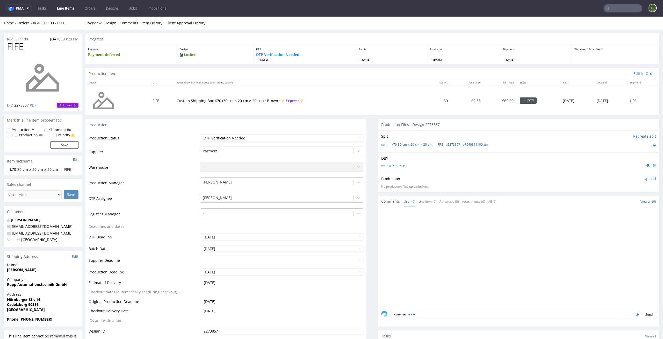
click at [389, 164] on link "missing_filename.pdf" at bounding box center [394, 165] width 26 height 4
click at [392, 163] on link "missing_filename.pdf" at bounding box center [394, 165] width 26 height 4
click at [393, 145] on link "spit____k70-30-cm-x-20-cm-x-20-cm____WOEG__d2273905__oR327021089.zip" at bounding box center [436, 144] width 110 height 4
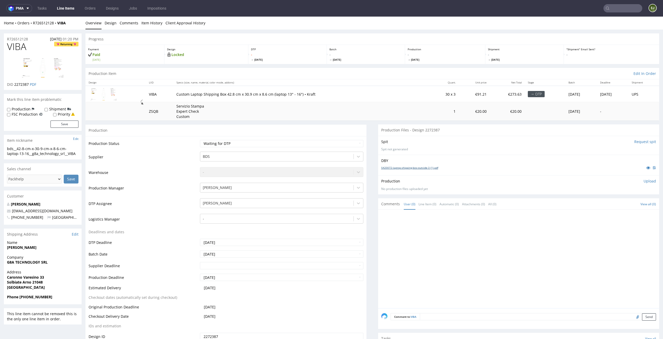
click at [388, 168] on link "5420072-laptop-shipping-box-outside-3 (1).pdf" at bounding box center [409, 168] width 57 height 4
click at [639, 142] on input "Request spit" at bounding box center [645, 141] width 22 height 5
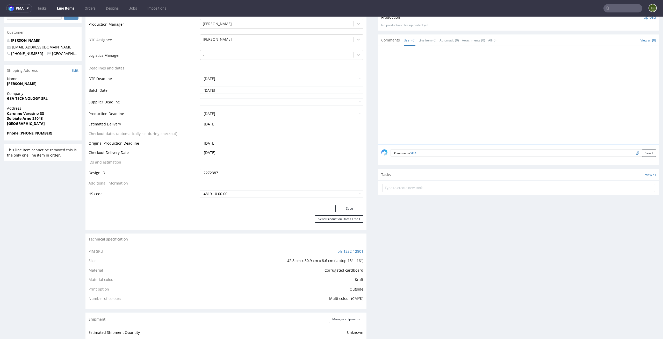
scroll to position [211, 0]
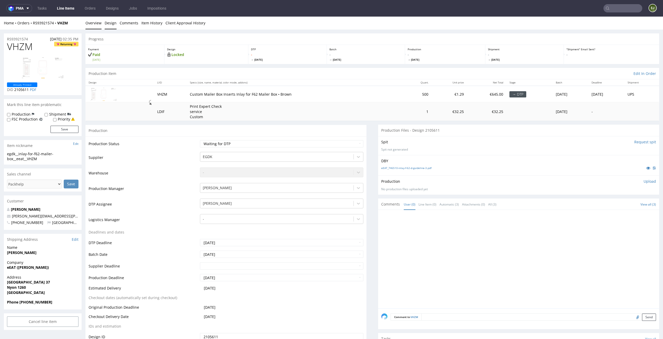
click at [115, 25] on link "Design" at bounding box center [111, 23] width 12 height 13
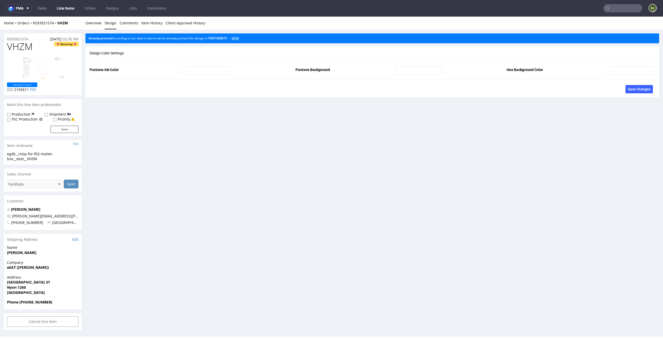
click at [239, 38] on link "VCHI" at bounding box center [234, 38] width 7 height 4
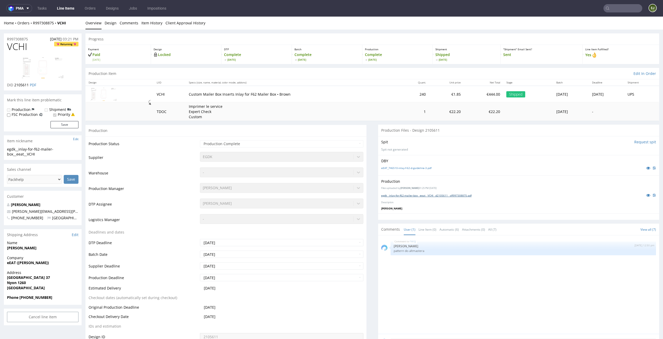
click at [430, 194] on link "egdk__inlay-for-f62-mailer-box__eeat__VCHI__d2105611__oR997308875.pdf" at bounding box center [426, 195] width 90 height 4
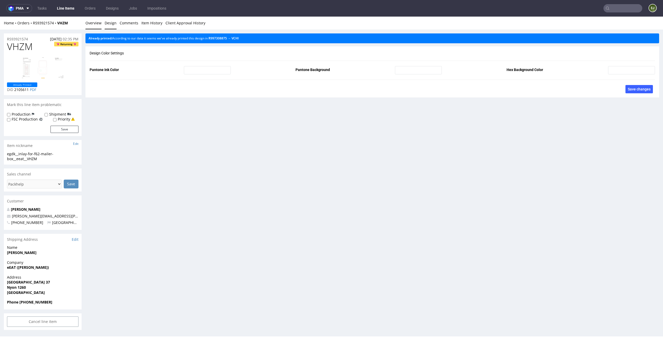
click at [97, 27] on link "Overview" at bounding box center [93, 23] width 16 height 13
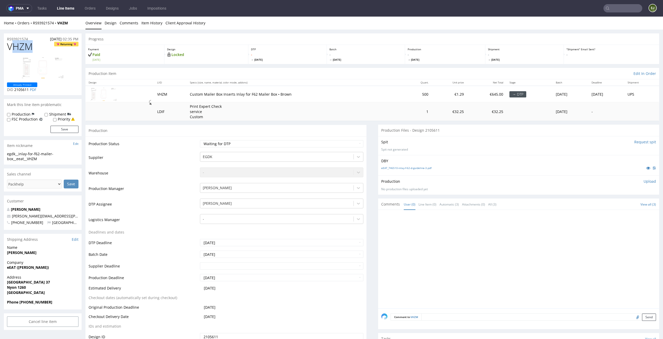
drag, startPoint x: 36, startPoint y: 44, endPoint x: 0, endPoint y: 51, distance: 36.6
copy span "VHZM"
drag, startPoint x: 31, startPoint y: 37, endPoint x: 0, endPoint y: 38, distance: 30.8
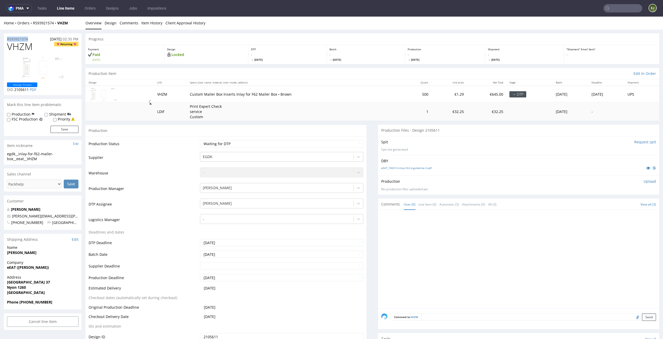
copy p "R593921574"
click at [644, 181] on p "Upload" at bounding box center [649, 181] width 12 height 5
click at [613, 206] on div "Add files" at bounding box center [619, 205] width 26 height 8
type input "C:\fakepath\egdk__inlay-for-f62-mailer-box__eeat__VCHI__d2105611__oR997308875.p…"
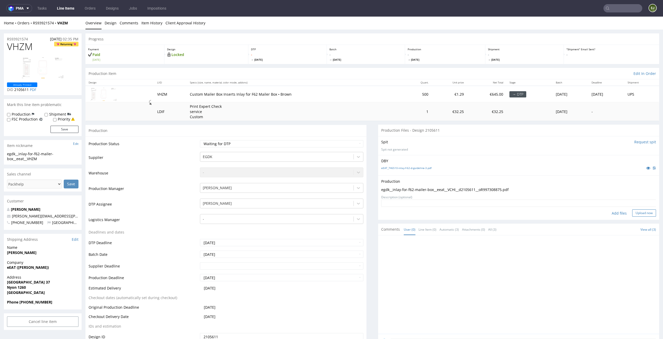
click at [638, 211] on button "Upload now" at bounding box center [644, 212] width 24 height 7
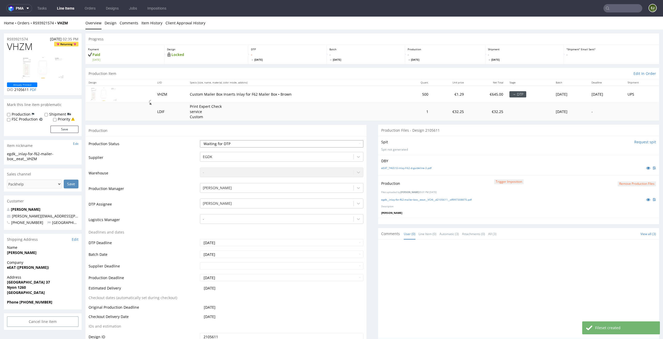
click at [347, 144] on select "Waiting for Artwork Waiting for Diecut Waiting for Mockup Waiting for DTP Waiti…" at bounding box center [282, 143] width 164 height 7
click at [200, 140] on select "Waiting for Artwork Waiting for Diecut Waiting for Mockup Waiting for DTP Waiti…" at bounding box center [282, 143] width 164 height 7
click at [339, 141] on select "Waiting for Artwork Waiting for Diecut Waiting for Mockup Waiting for DTP Waiti…" at bounding box center [282, 143] width 164 height 7
select select "dtp_production_ready"
click at [200, 140] on select "Waiting for Artwork Waiting for Diecut Waiting for Mockup Waiting for DTP Waiti…" at bounding box center [282, 143] width 164 height 7
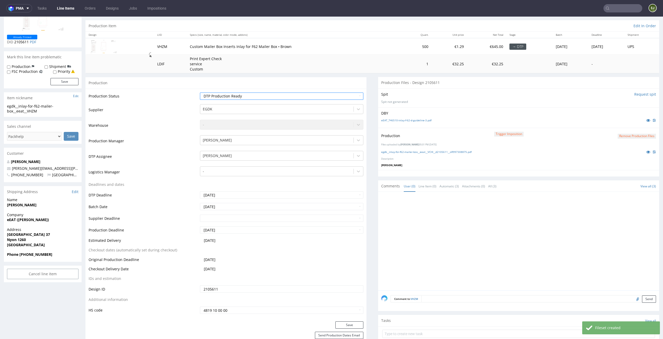
scroll to position [77, 0]
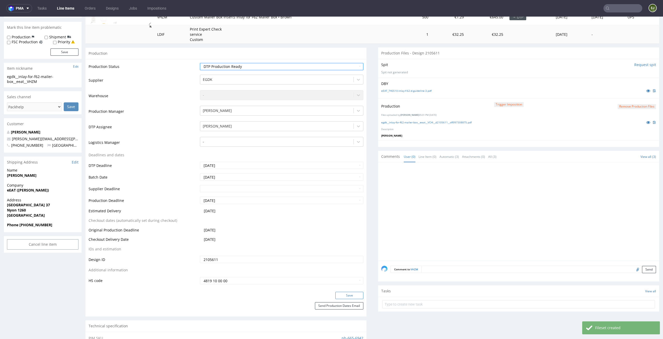
click at [354, 296] on button "Save" at bounding box center [349, 294] width 28 height 7
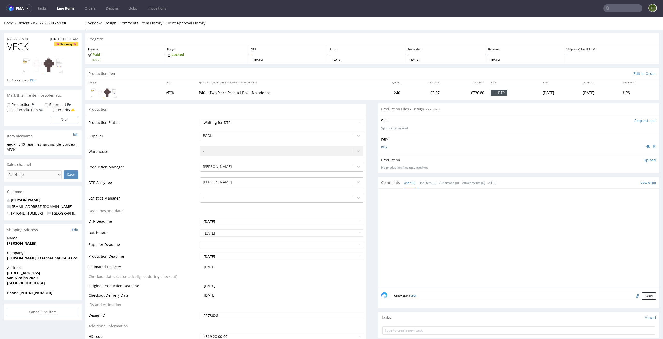
click at [386, 146] on link "[URL]" at bounding box center [384, 147] width 6 height 4
